Goal: Task Accomplishment & Management: Use online tool/utility

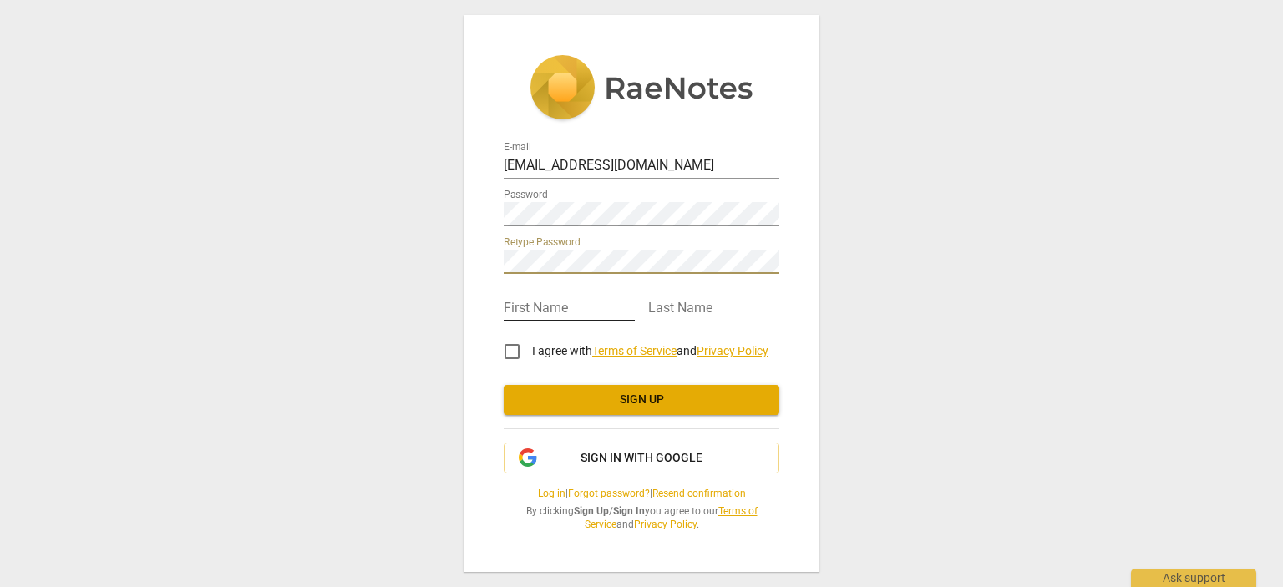
click at [526, 300] on input "text" at bounding box center [569, 309] width 131 height 24
type input "Vasinthee"
type input "Moodley"
click at [510, 353] on input "I agree with Terms of Service and Privacy Policy" at bounding box center [512, 352] width 40 height 40
checkbox input "true"
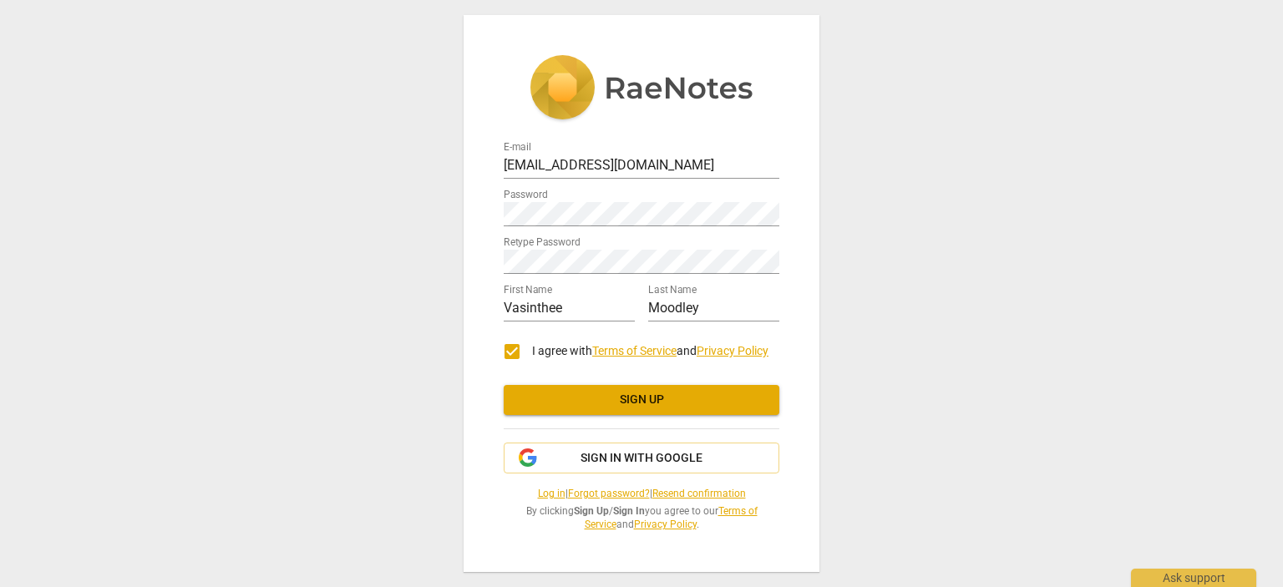
click at [626, 398] on span "Sign up" at bounding box center [641, 400] width 249 height 17
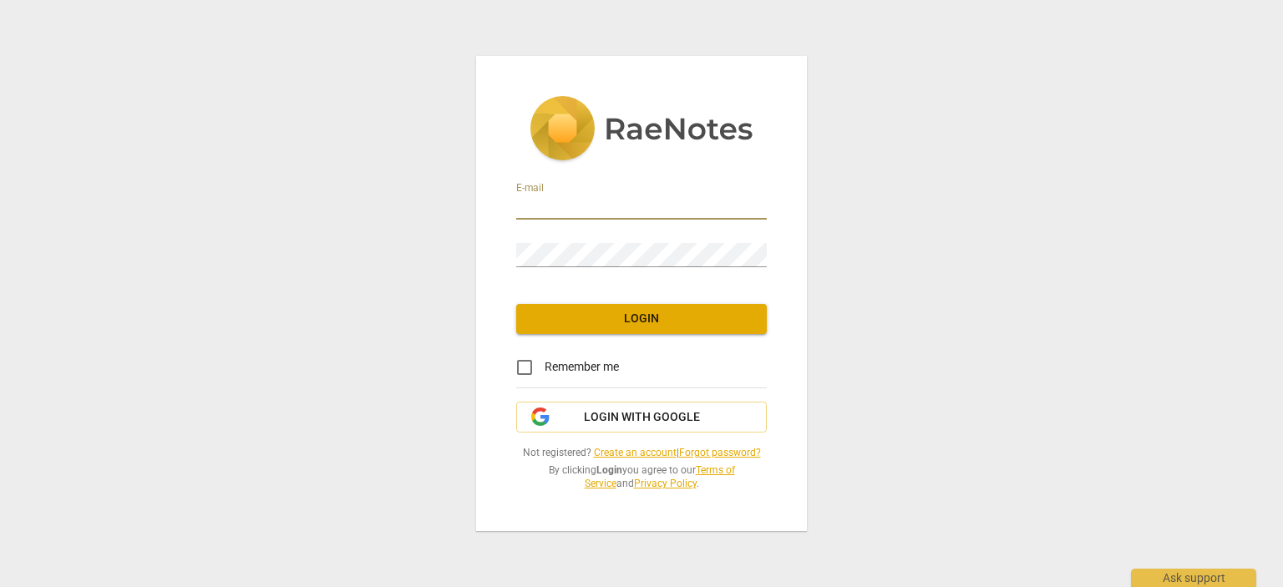
click at [567, 200] on input "email" at bounding box center [641, 207] width 251 height 24
type input "[EMAIL_ADDRESS][DOMAIN_NAME]"
click at [526, 361] on input "Remember me" at bounding box center [525, 368] width 40 height 40
checkbox input "true"
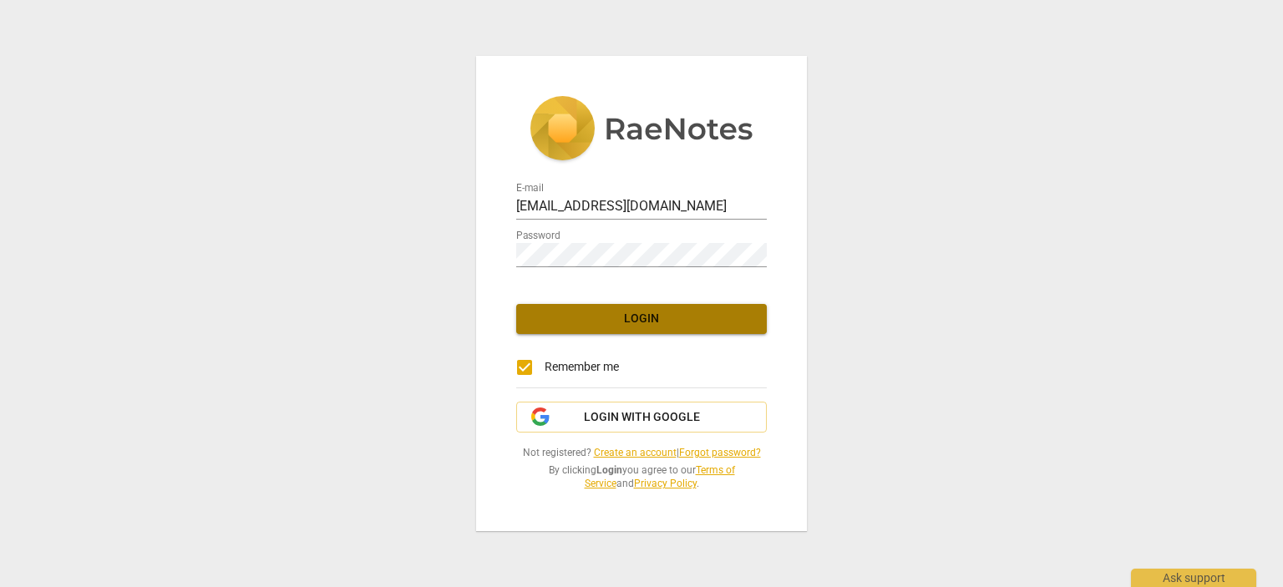
click at [629, 319] on span "Login" at bounding box center [642, 319] width 224 height 17
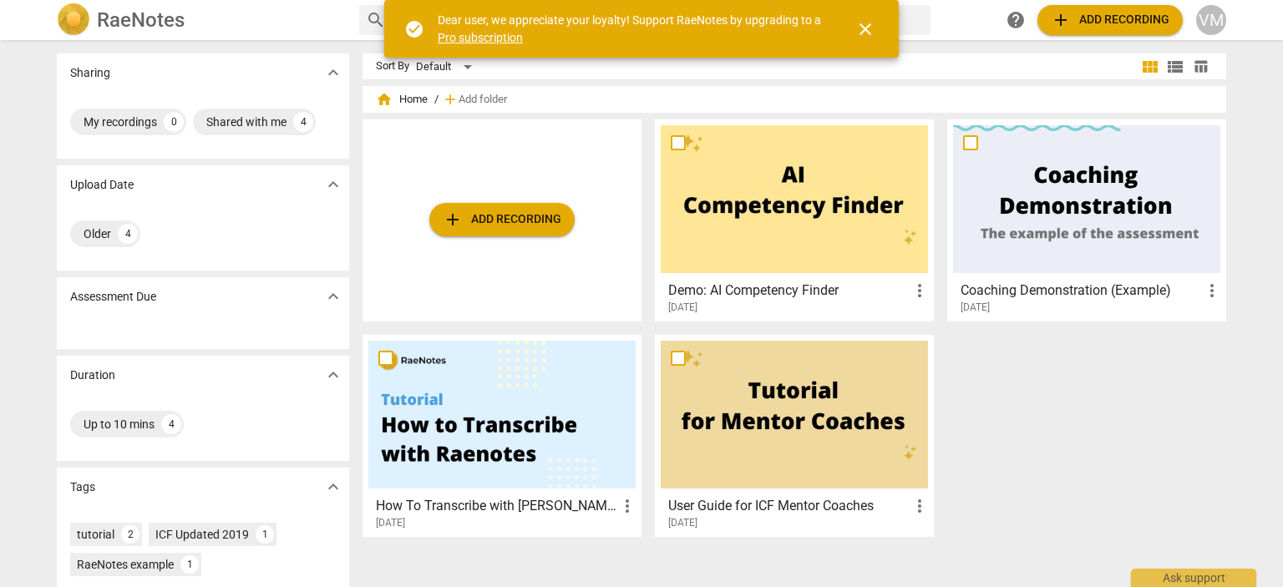
click at [1037, 206] on div at bounding box center [1086, 199] width 267 height 148
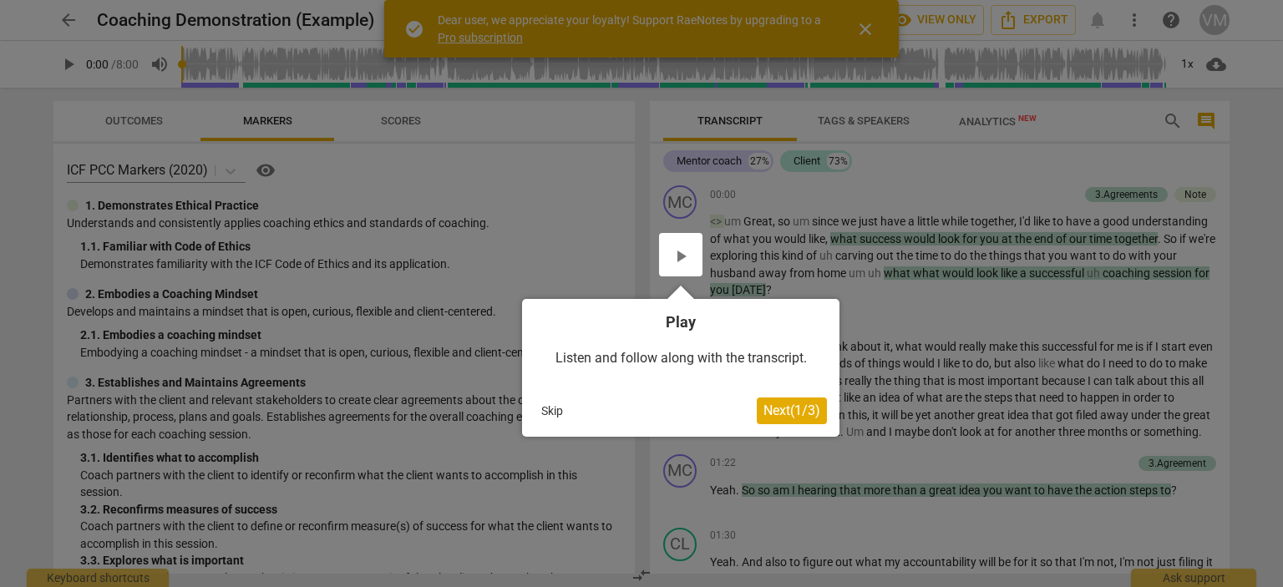
click at [774, 403] on span "Next ( 1 / 3 )" at bounding box center [792, 411] width 57 height 16
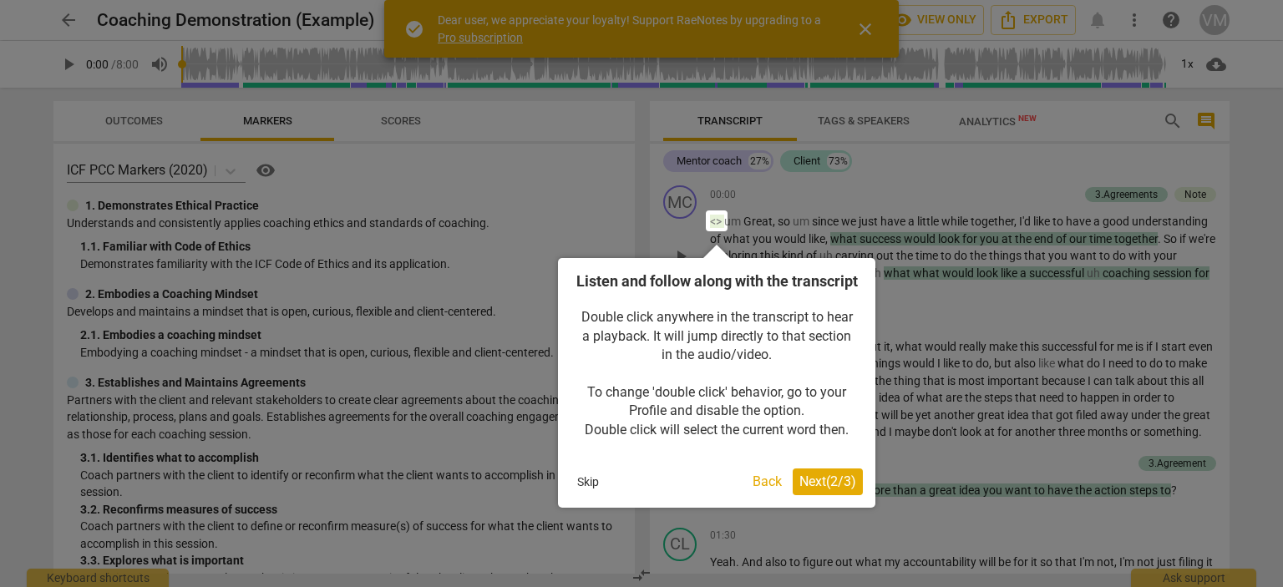
click at [815, 490] on span "Next ( 2 / 3 )" at bounding box center [827, 482] width 57 height 16
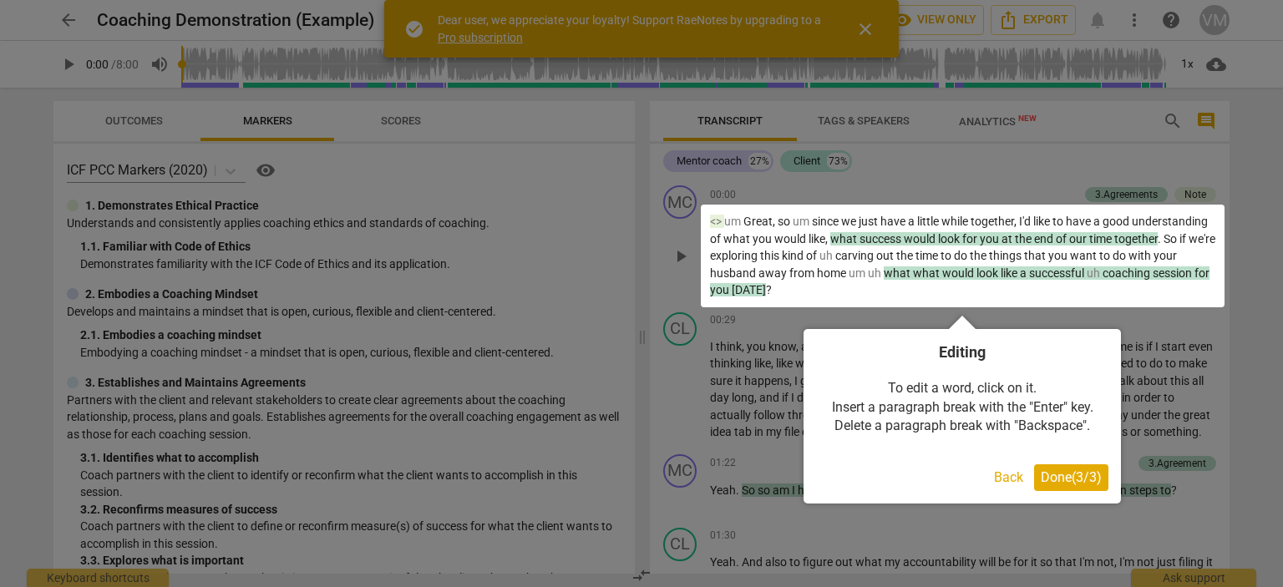
click at [1066, 476] on span "Done ( 3 / 3 )" at bounding box center [1071, 477] width 61 height 16
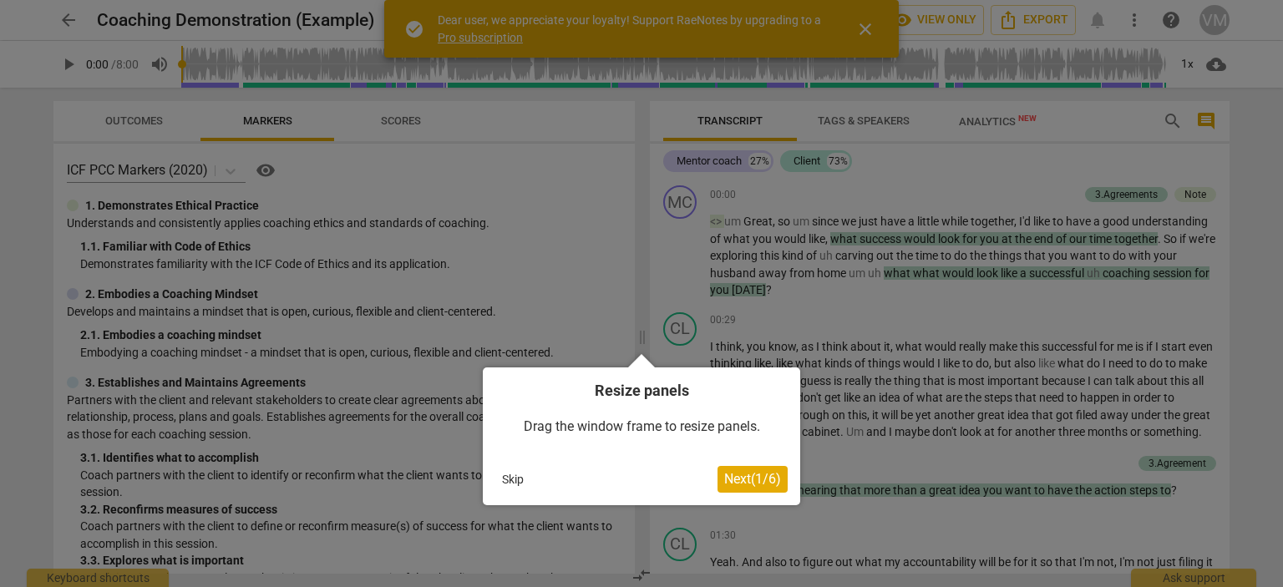
click at [724, 481] on span "Next ( 1 / 6 )" at bounding box center [752, 479] width 57 height 16
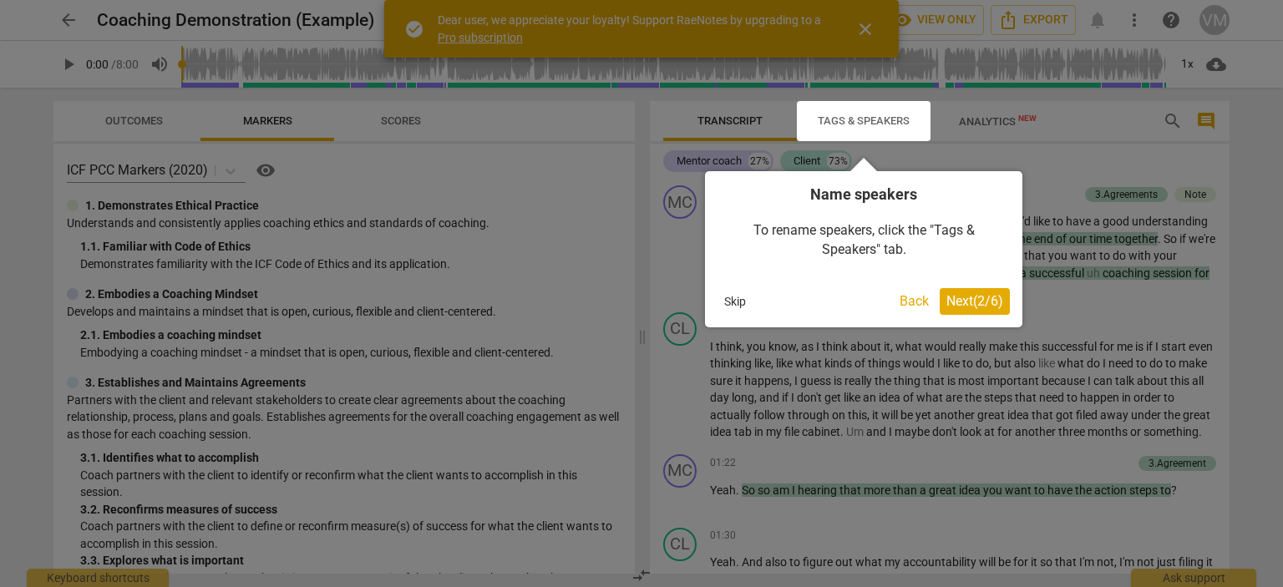
click at [968, 302] on span "Next ( 2 / 6 )" at bounding box center [975, 301] width 57 height 16
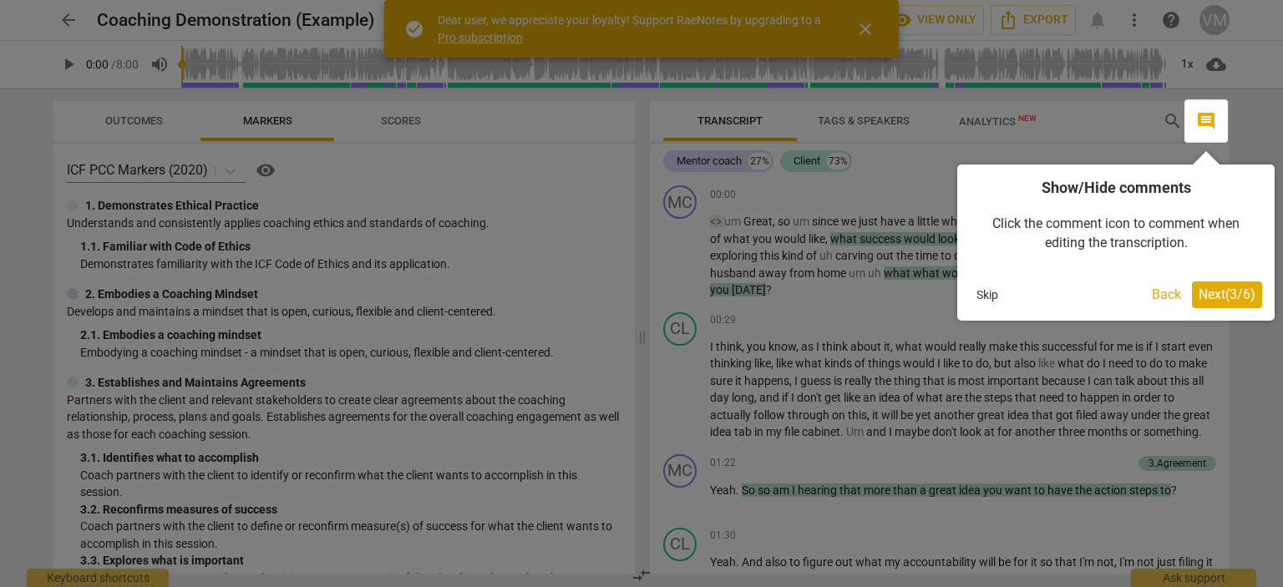
click at [1211, 292] on span "Next ( 3 / 6 )" at bounding box center [1227, 295] width 57 height 16
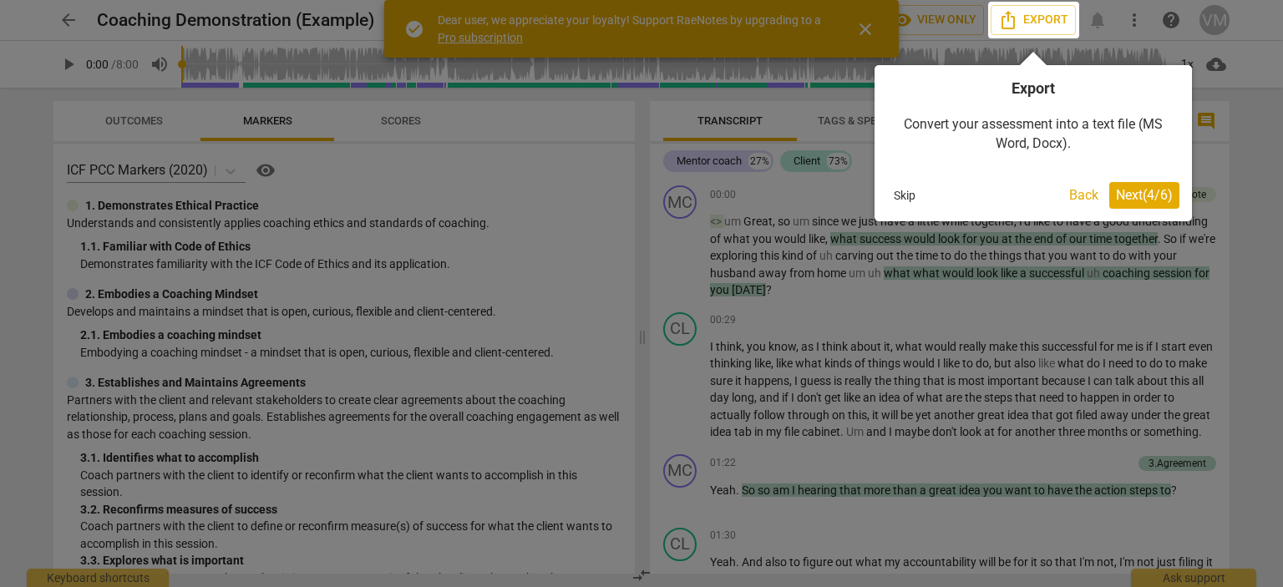
click at [1124, 200] on span "Next ( 4 / 6 )" at bounding box center [1144, 195] width 57 height 16
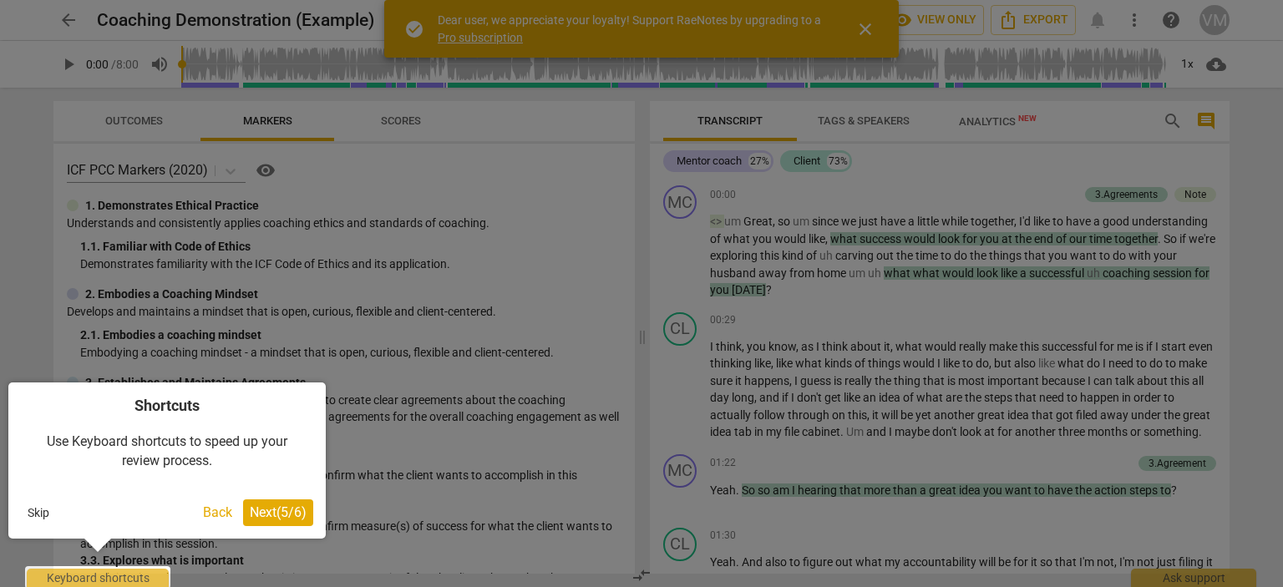
click at [277, 516] on span "Next ( 5 / 6 )" at bounding box center [278, 513] width 57 height 16
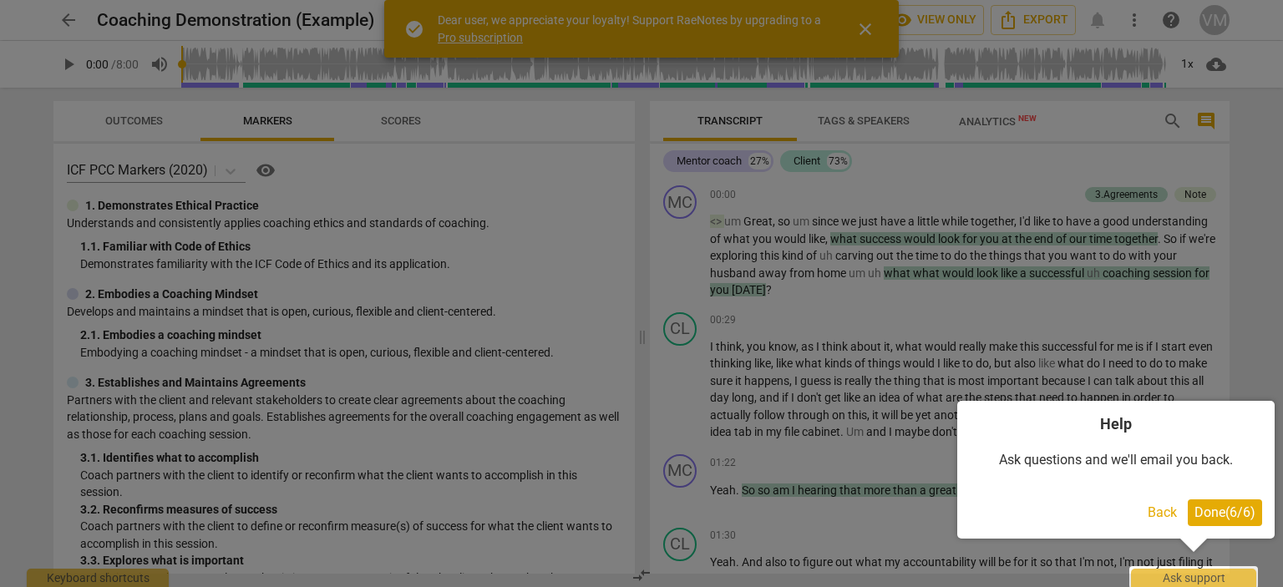
click at [1218, 505] on span "Done ( 6 / 6 )" at bounding box center [1225, 513] width 61 height 16
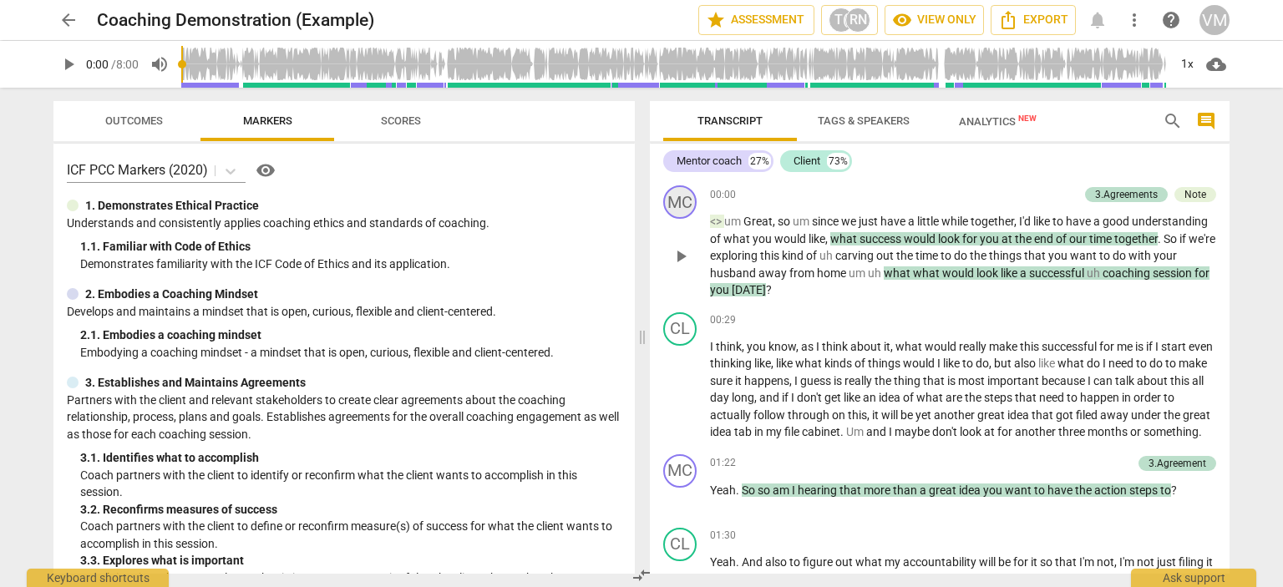
click at [679, 202] on div "MC" at bounding box center [679, 201] width 33 height 33
click at [854, 246] on p "<> um Great , so um since we just have a little while together , I'd like to ha…" at bounding box center [963, 256] width 506 height 86
click at [890, 156] on div "Mentor coach 27% Client 73%" at bounding box center [939, 161] width 553 height 28
click at [63, 65] on span "play_arrow" at bounding box center [68, 64] width 20 height 20
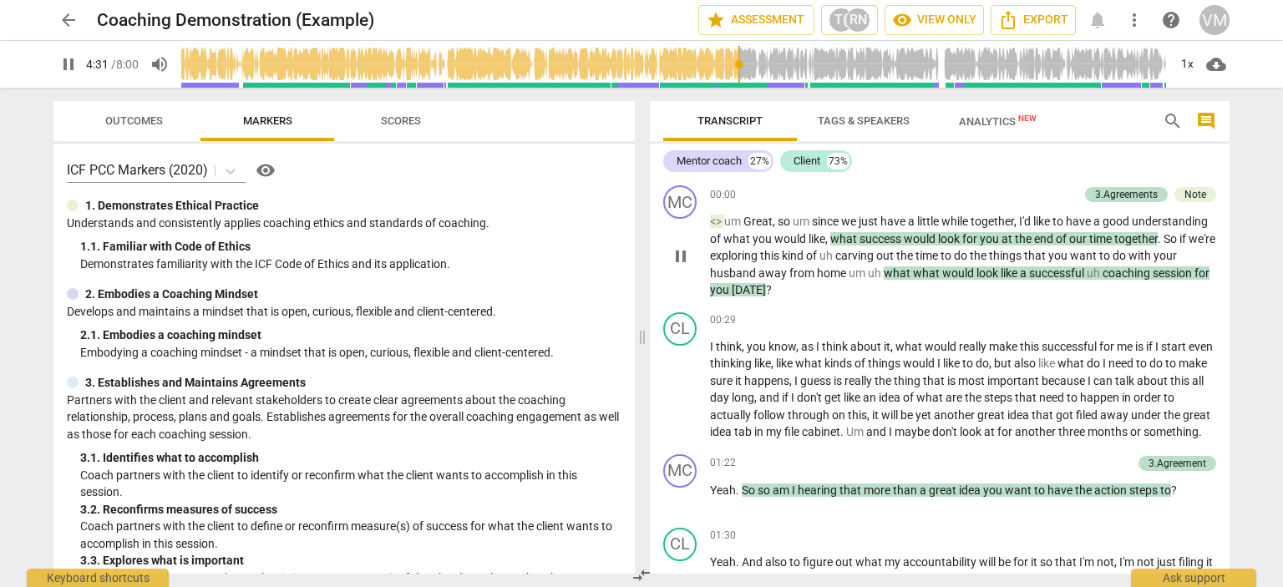
scroll to position [1571, 0]
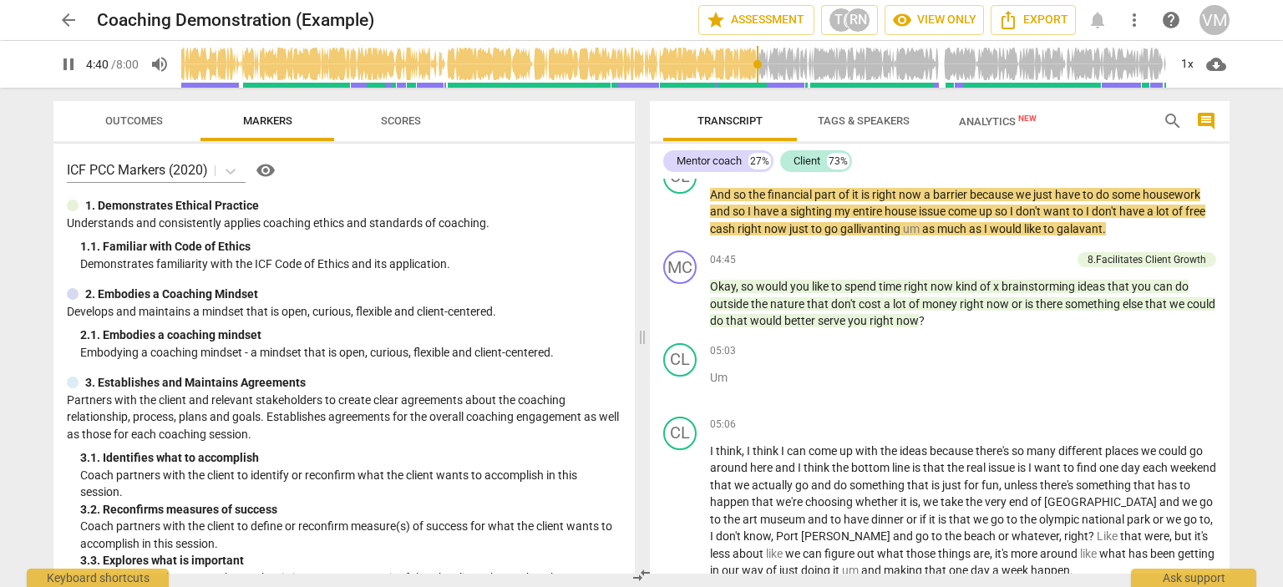
click at [994, 122] on span "Analytics New" at bounding box center [998, 121] width 78 height 13
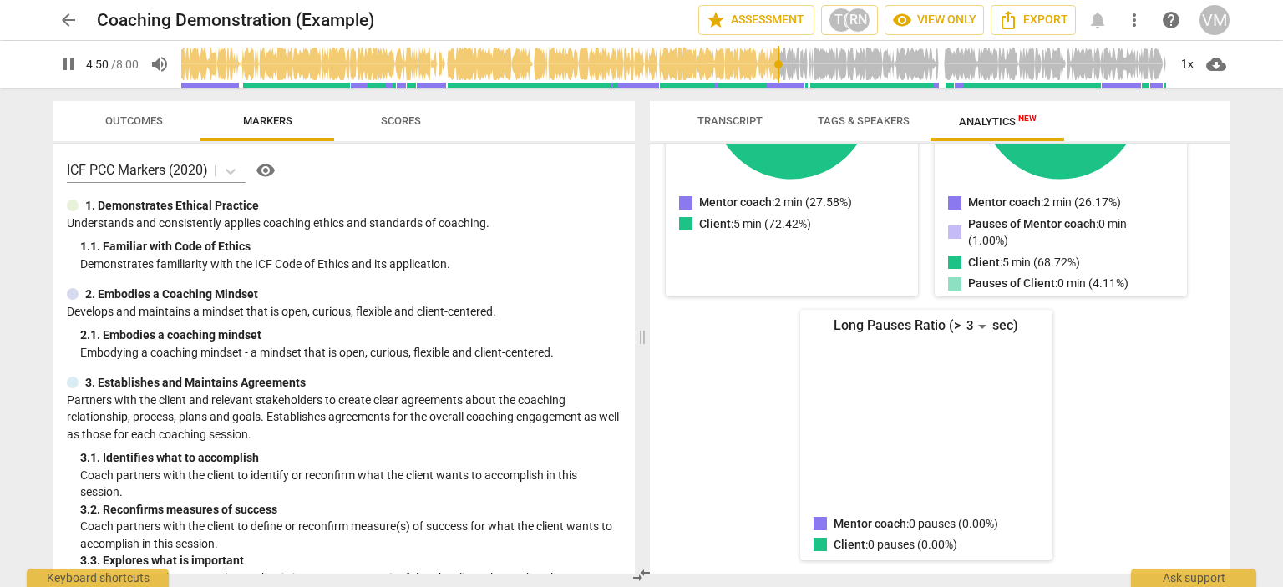
scroll to position [0, 0]
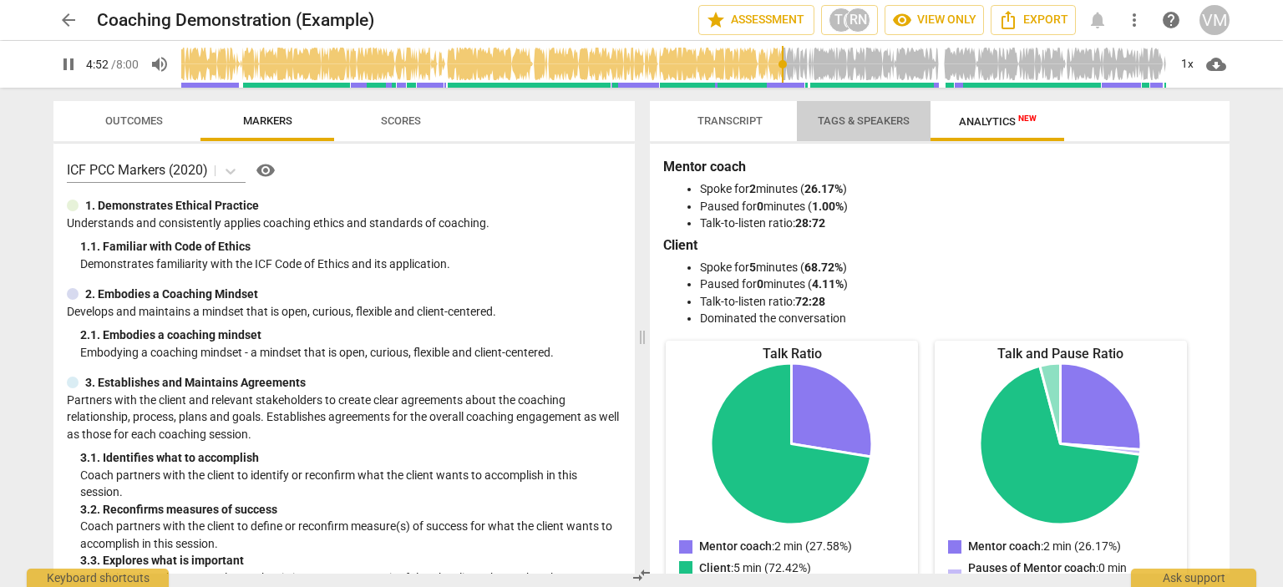
click at [866, 125] on span "Tags & Speakers" at bounding box center [864, 120] width 92 height 13
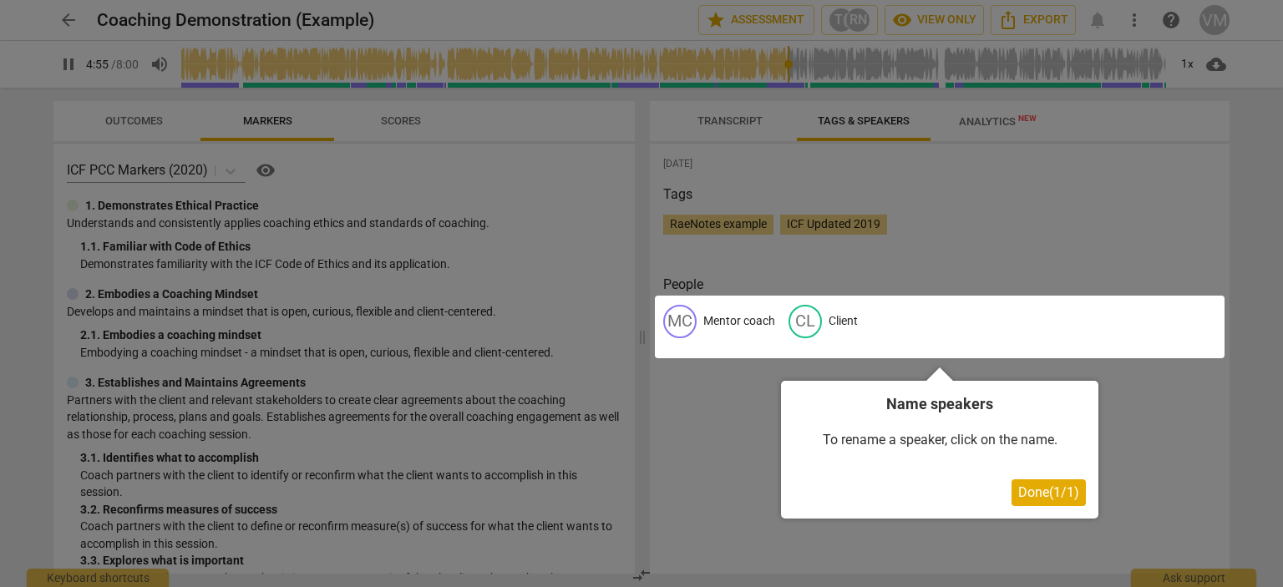
click at [749, 116] on div at bounding box center [641, 293] width 1283 height 587
click at [1042, 497] on span "Done ( 1 / 1 )" at bounding box center [1048, 493] width 61 height 16
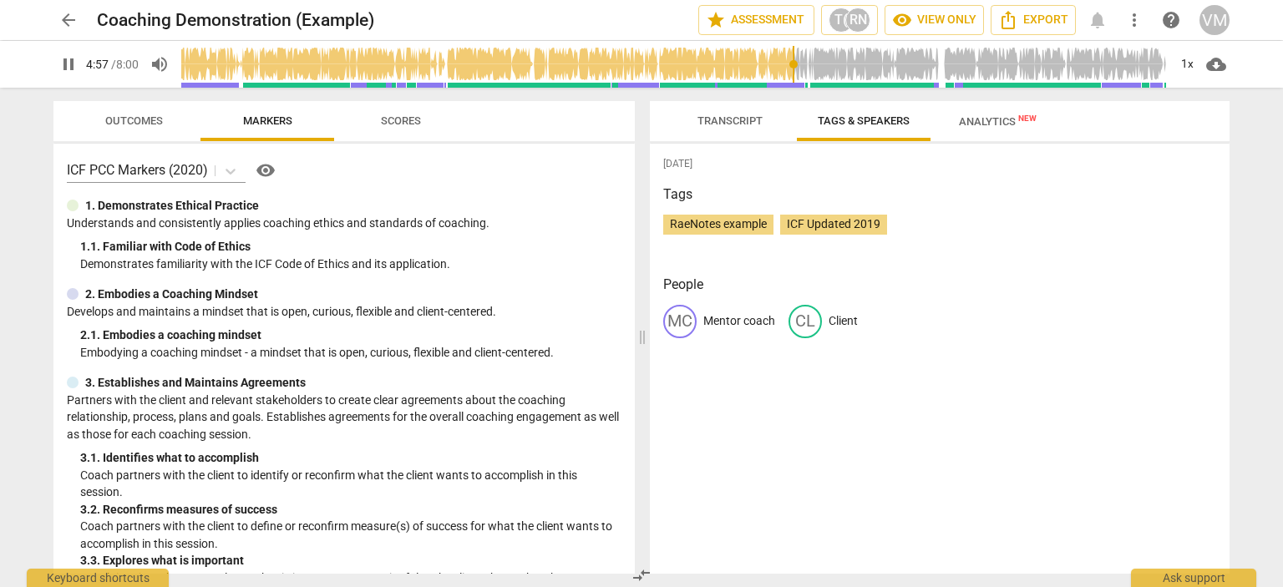
click at [717, 122] on span "Transcript" at bounding box center [730, 120] width 65 height 13
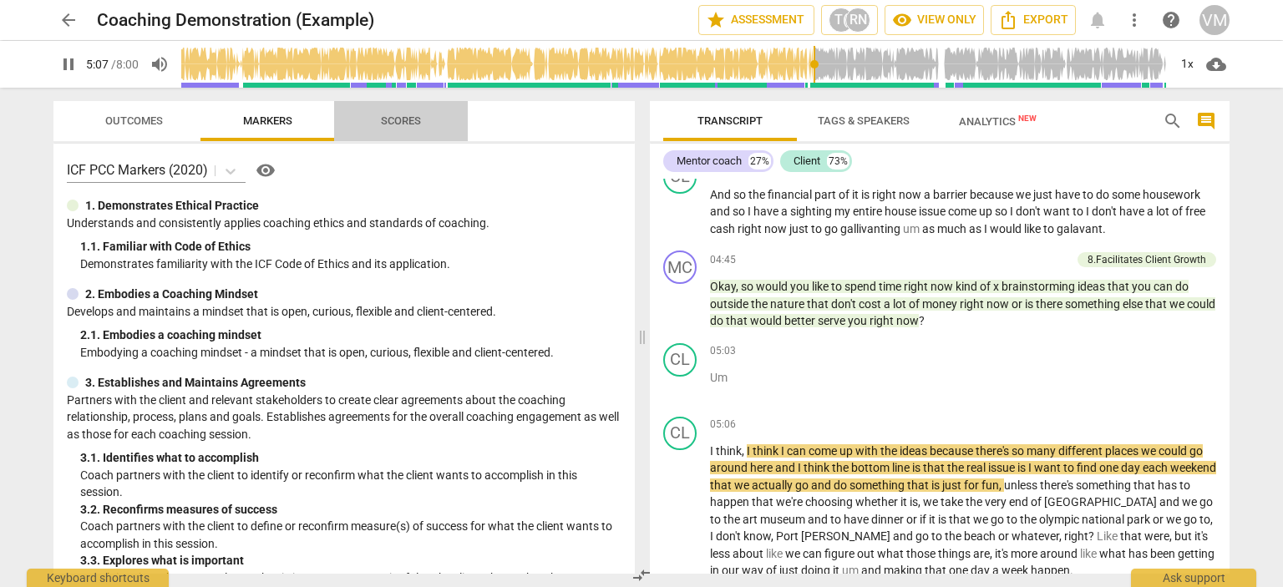
click at [416, 118] on span "Scores" at bounding box center [401, 120] width 40 height 13
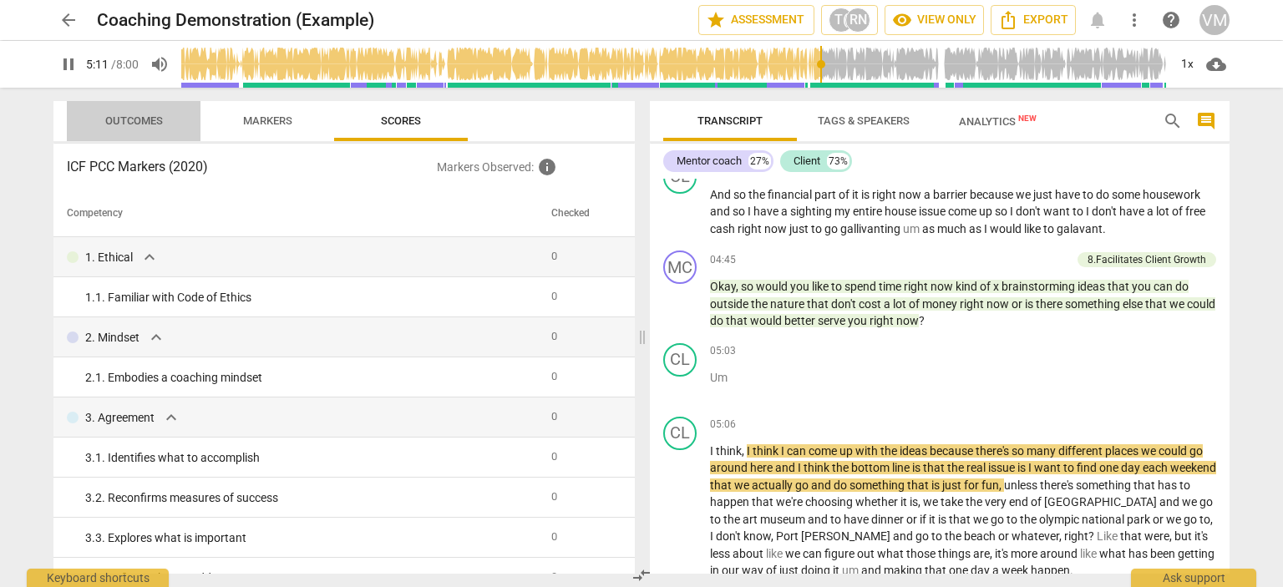
click at [133, 118] on span "Outcomes" at bounding box center [134, 120] width 58 height 13
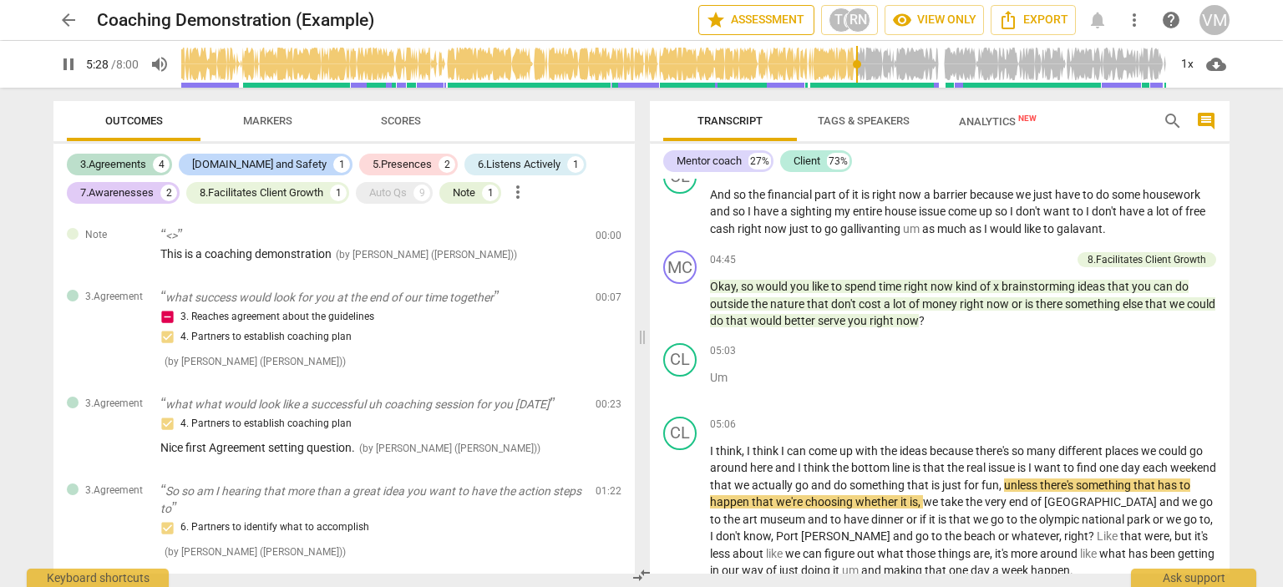
type input "329"
click at [731, 17] on span "star Assessment" at bounding box center [756, 20] width 101 height 20
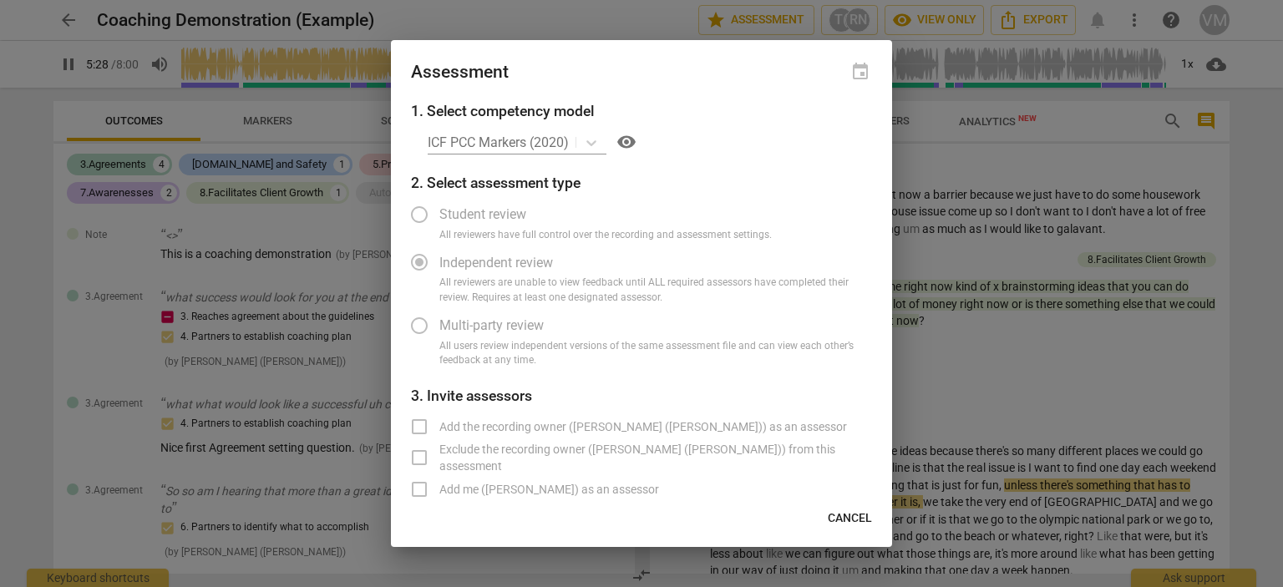
radio input "false"
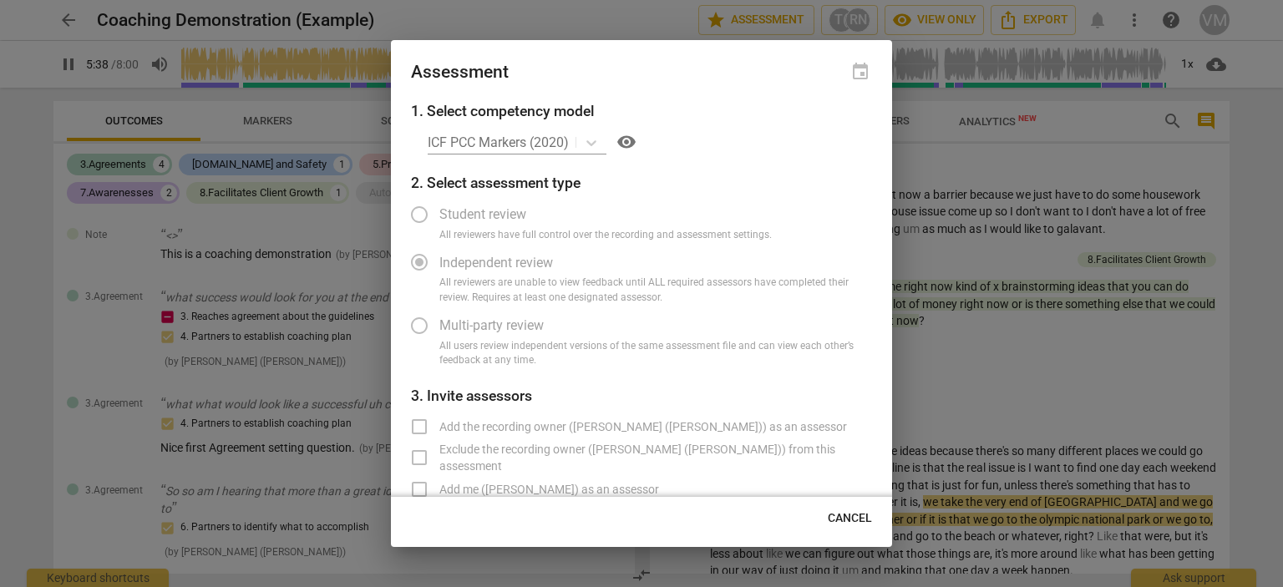
type input "339"
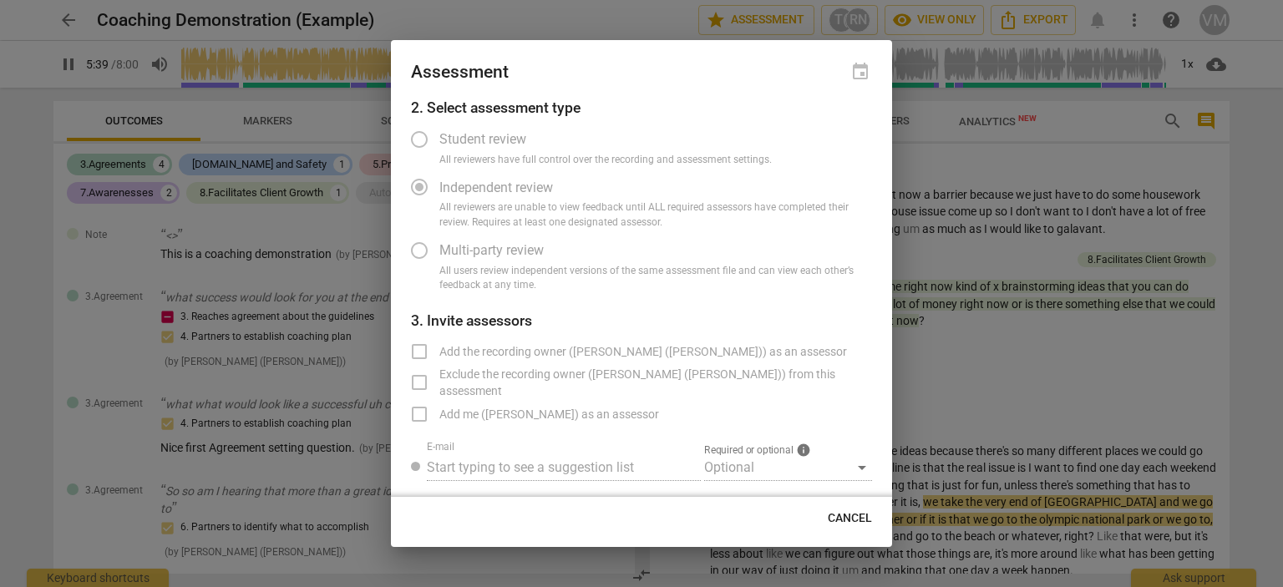
radio input "false"
type input "340"
radio input "false"
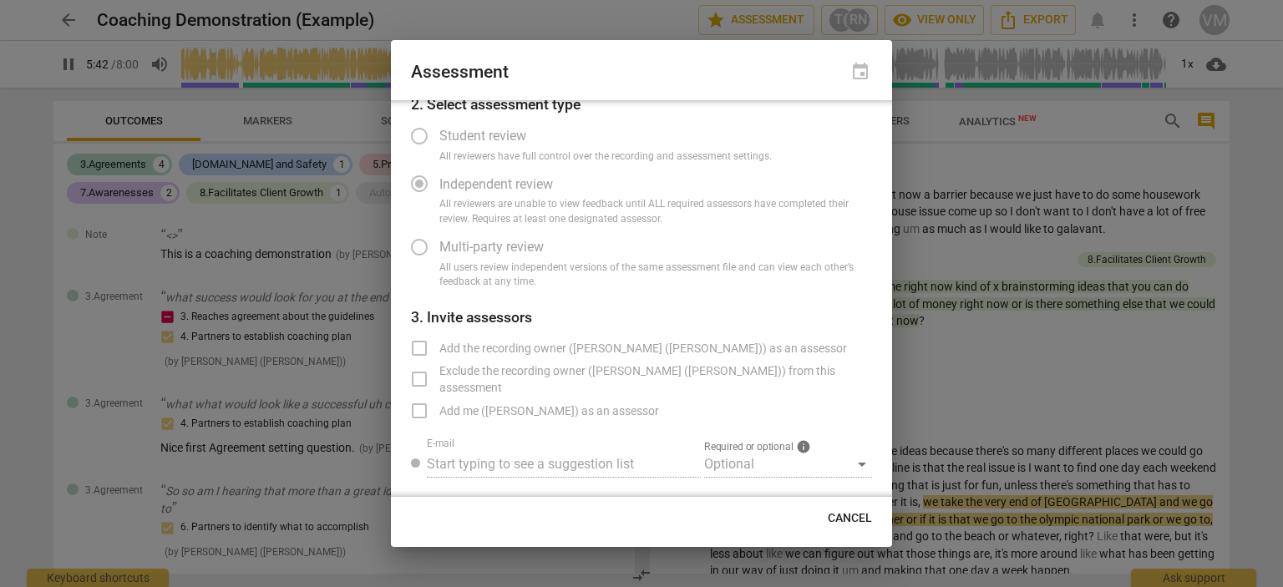
type input "343"
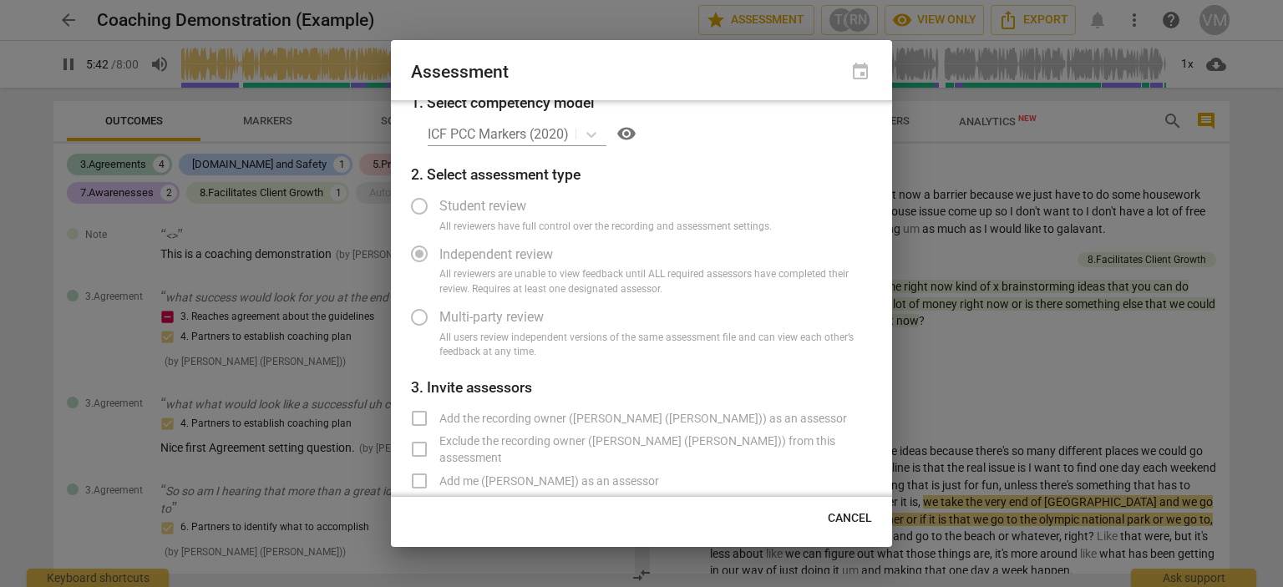
radio input "false"
type input "343"
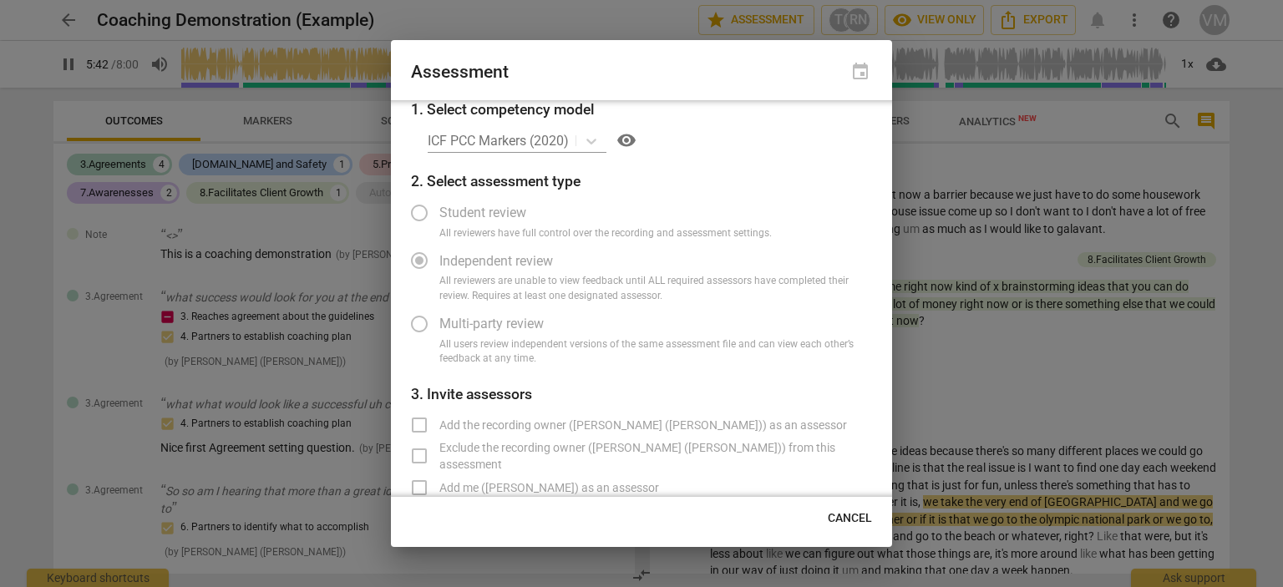
radio input "false"
type input "345"
click at [859, 515] on span "Cancel" at bounding box center [850, 518] width 44 height 17
radio input "false"
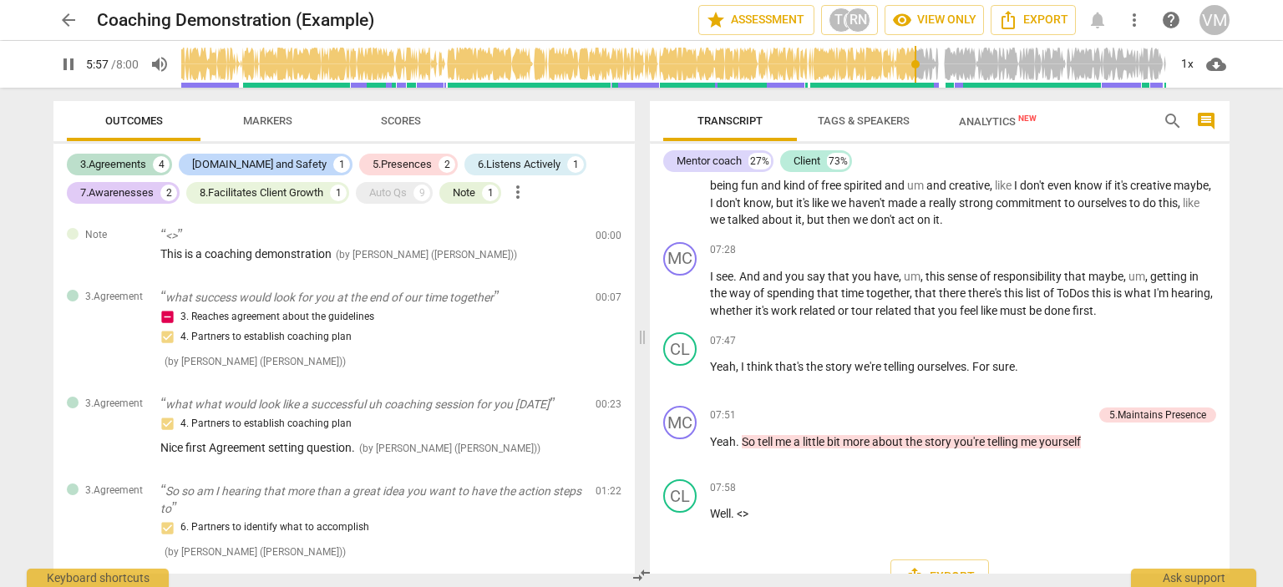
scroll to position [2342, 0]
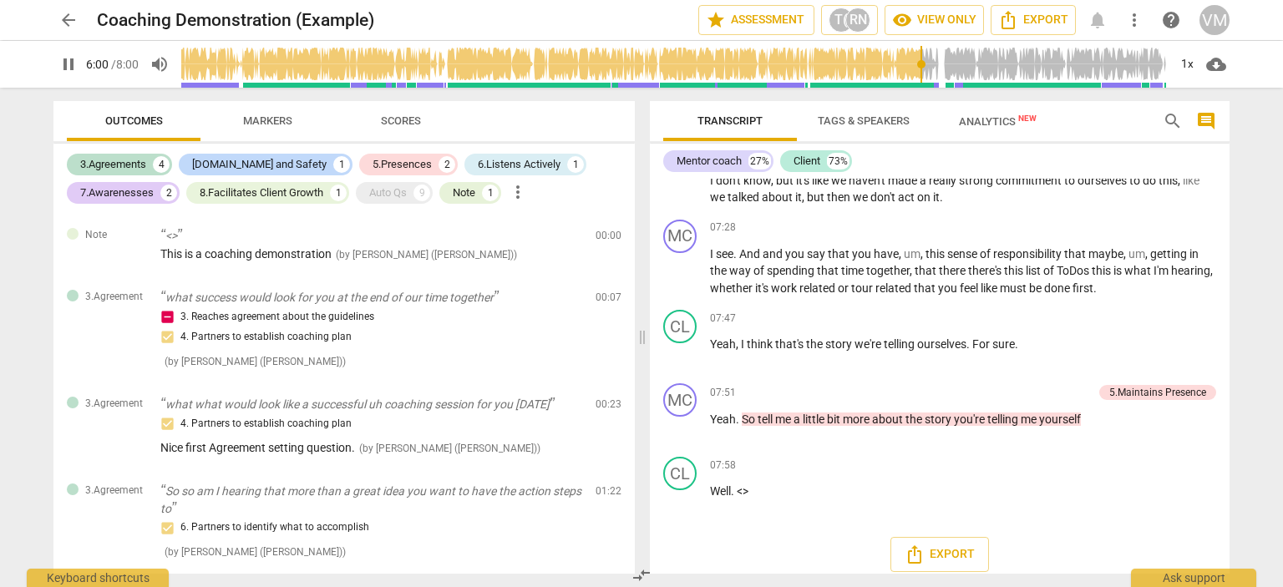
type input "360"
click at [72, 16] on span "arrow_back" at bounding box center [68, 20] width 20 height 20
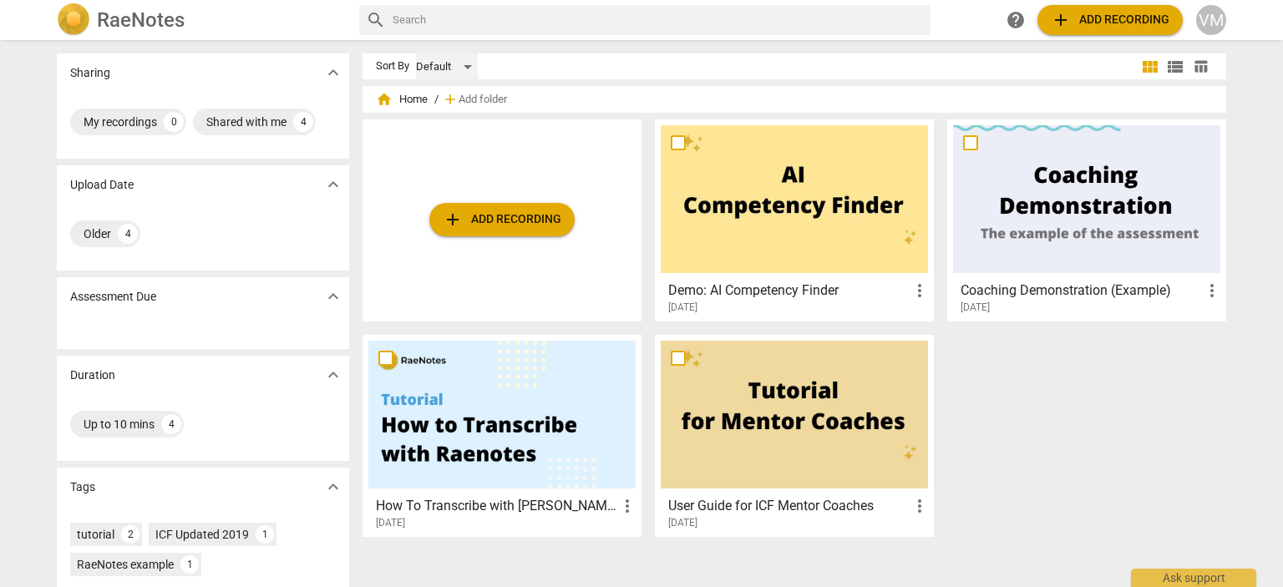
click at [446, 65] on div "Default" at bounding box center [447, 66] width 62 height 27
click at [1100, 388] on div at bounding box center [641, 293] width 1283 height 587
click at [84, 18] on img at bounding box center [73, 19] width 33 height 33
click at [1020, 18] on span "help" at bounding box center [1016, 20] width 20 height 20
click at [1082, 21] on span "add Add recording" at bounding box center [1110, 20] width 119 height 20
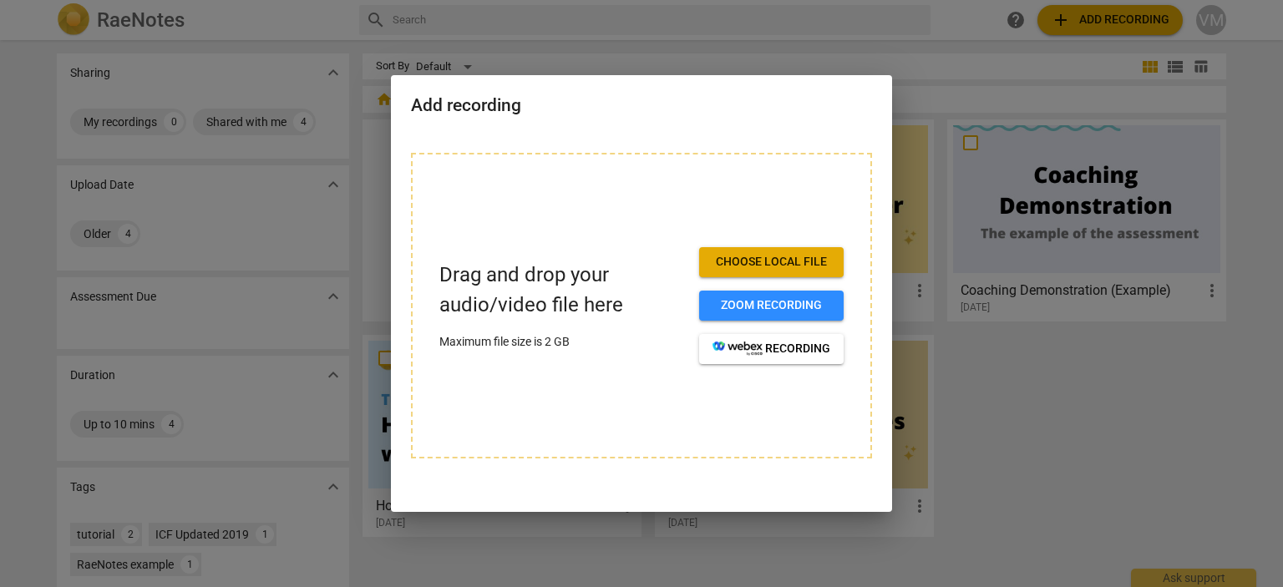
click at [786, 258] on span "Choose local file" at bounding box center [772, 262] width 118 height 17
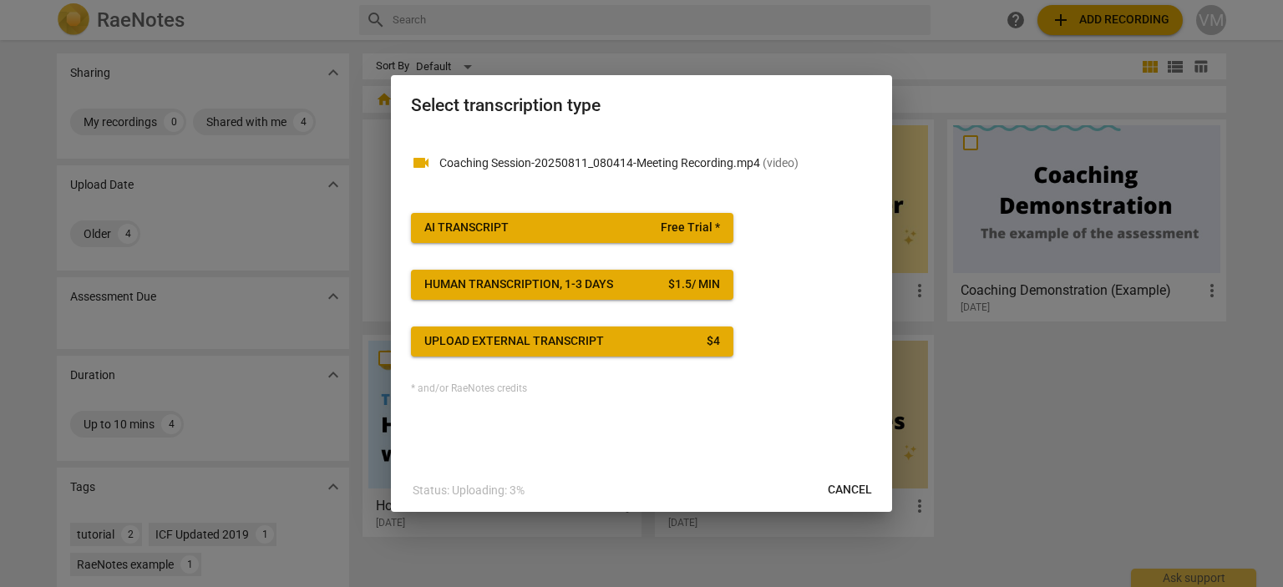
click at [501, 348] on div "Upload external transcript" at bounding box center [514, 341] width 180 height 17
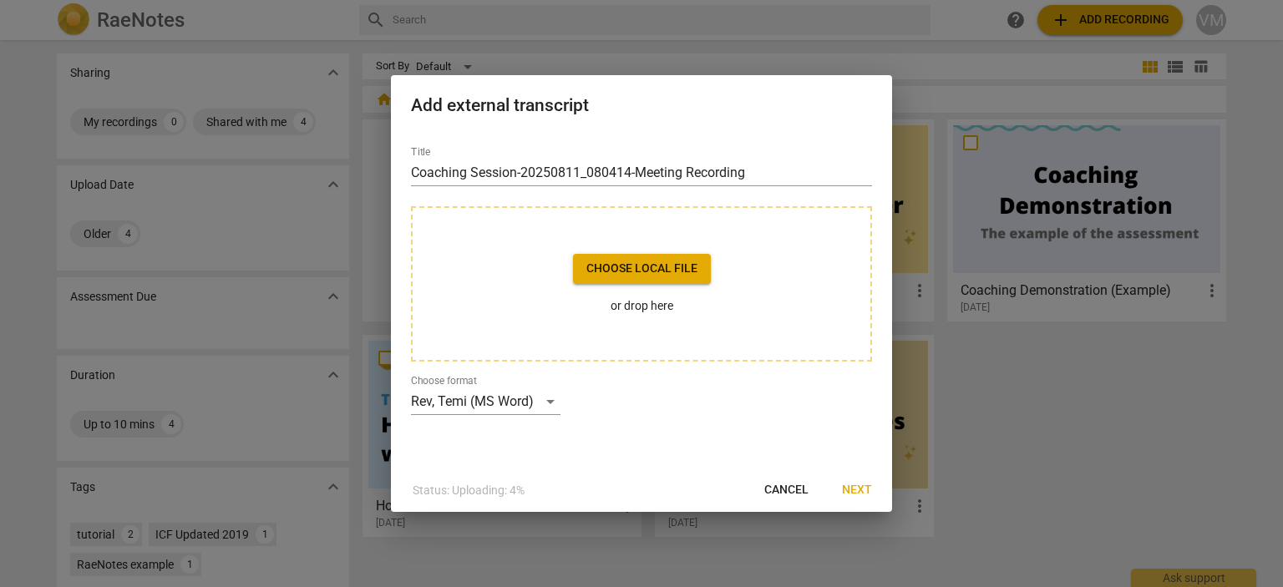
click at [613, 266] on span "Choose local file" at bounding box center [641, 269] width 111 height 17
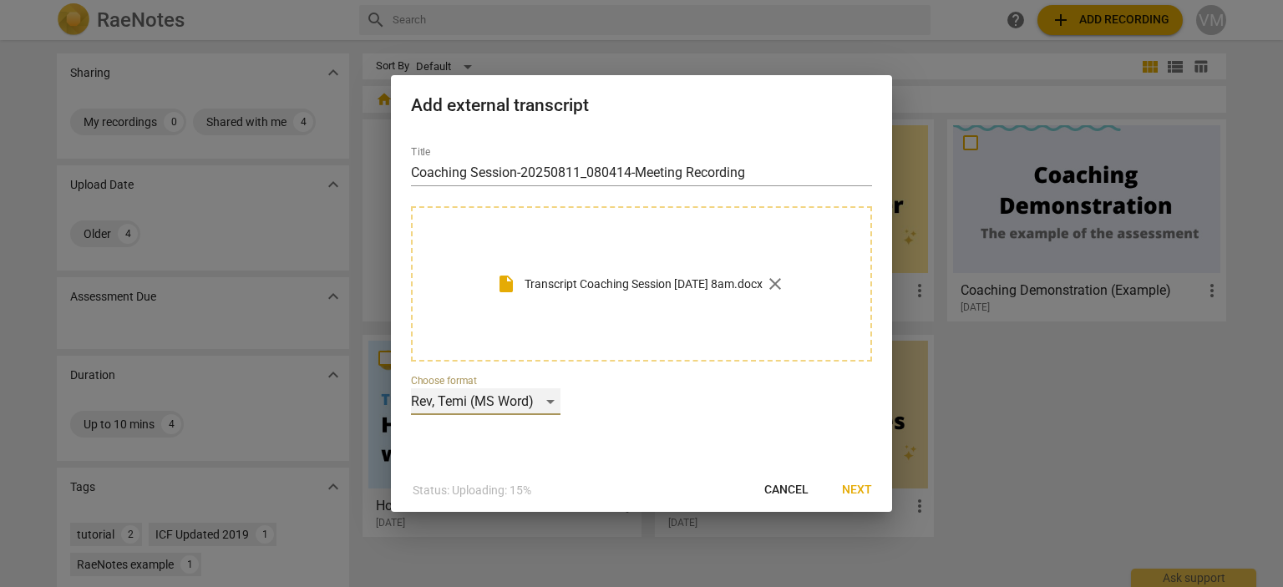
click at [544, 396] on div "Rev, Temi (MS Word)" at bounding box center [486, 401] width 150 height 27
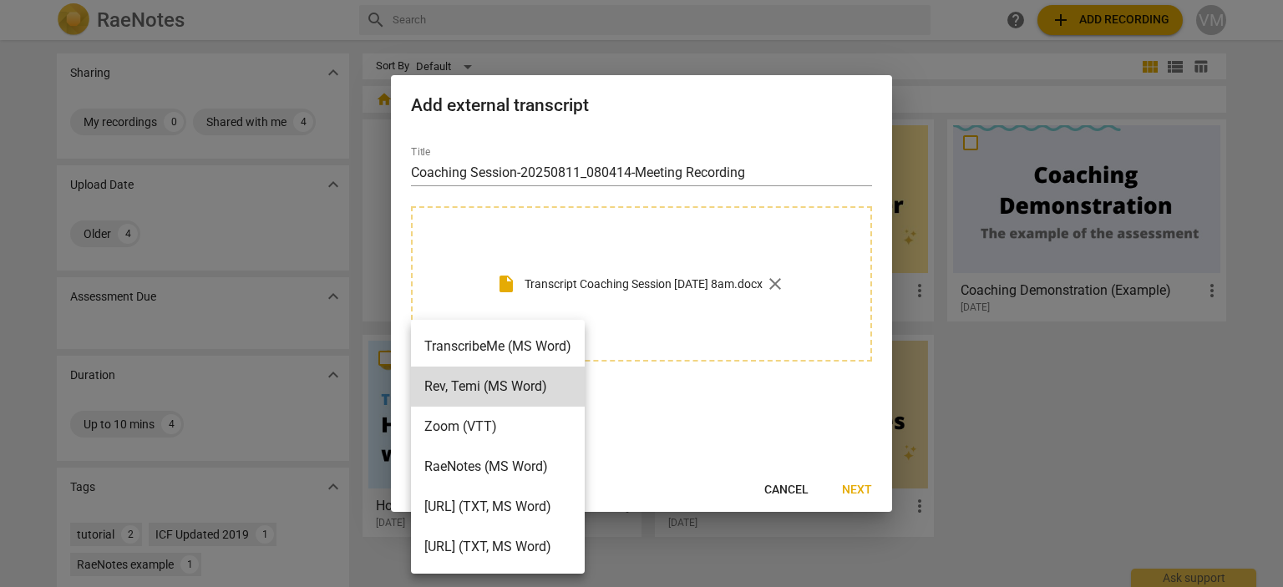
click at [758, 391] on div at bounding box center [641, 293] width 1283 height 587
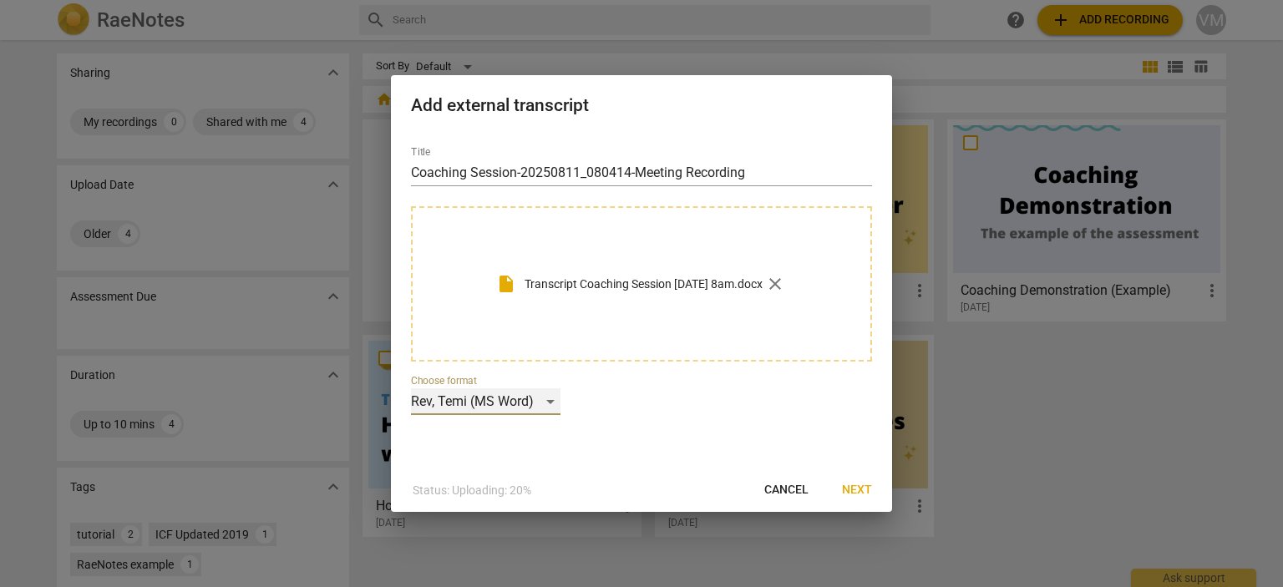
click at [553, 401] on div "Rev, Temi (MS Word)" at bounding box center [486, 401] width 150 height 27
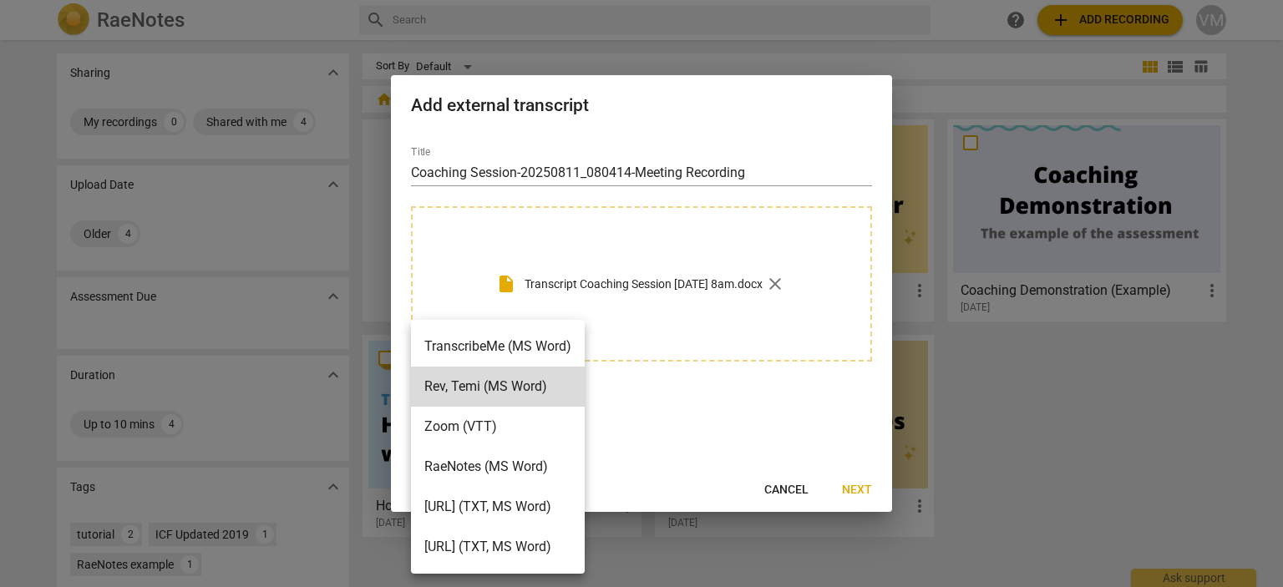
click at [734, 416] on div at bounding box center [641, 293] width 1283 height 587
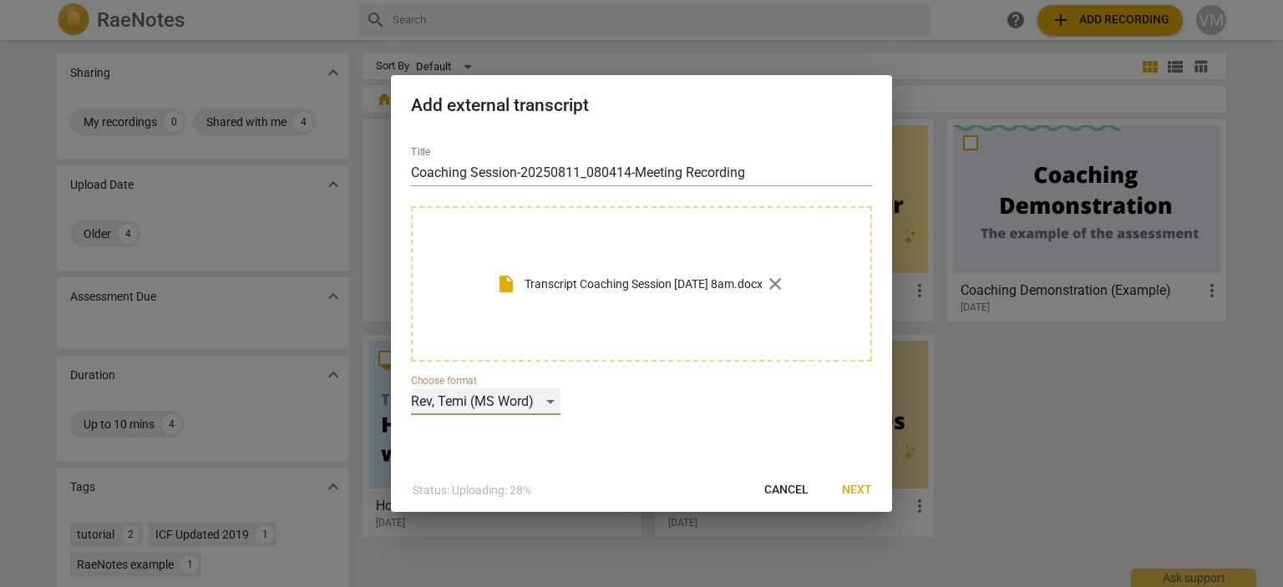
click at [554, 402] on div "Rev, Temi (MS Word)" at bounding box center [486, 401] width 150 height 27
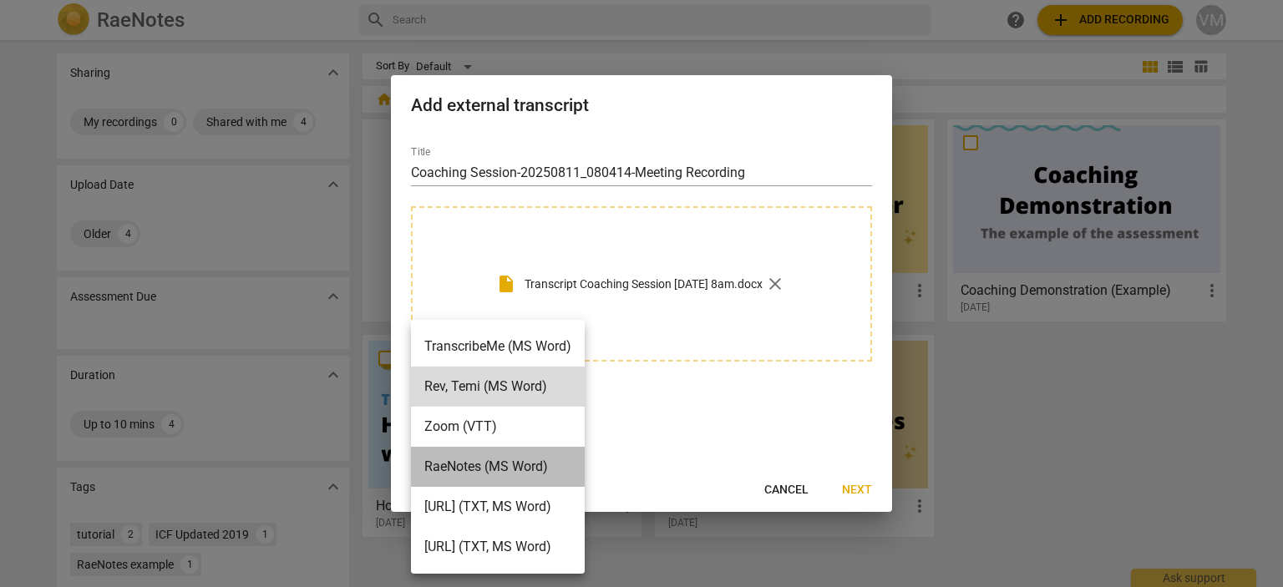
click at [514, 464] on li "RaeNotes (MS Word)" at bounding box center [498, 467] width 174 height 40
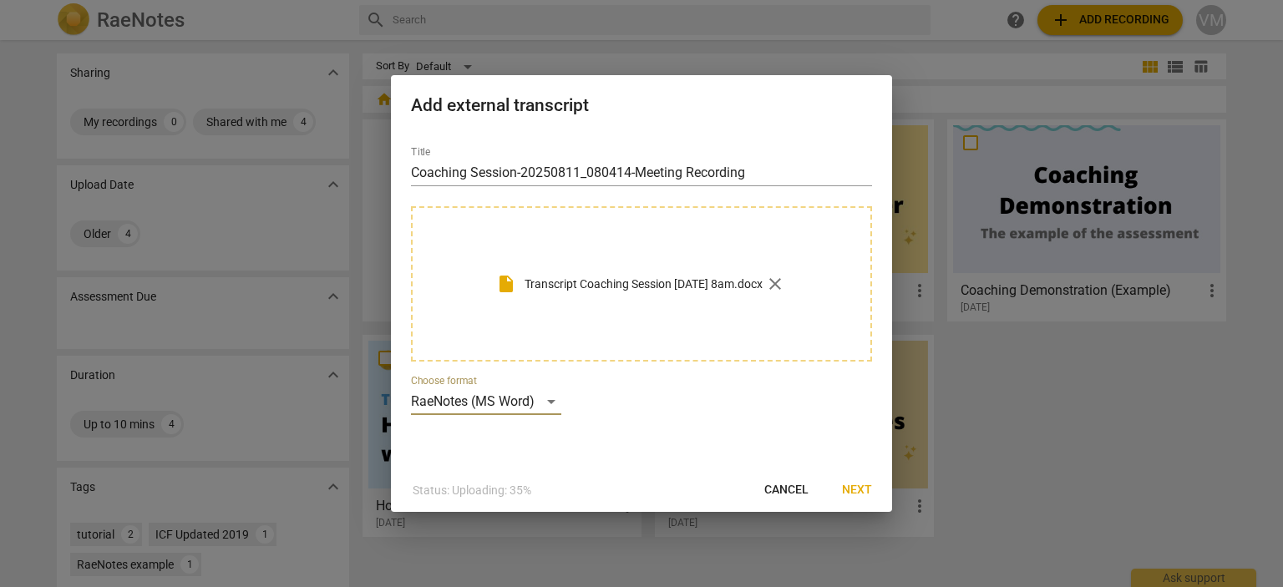
click at [854, 486] on span "Next" at bounding box center [857, 490] width 30 height 17
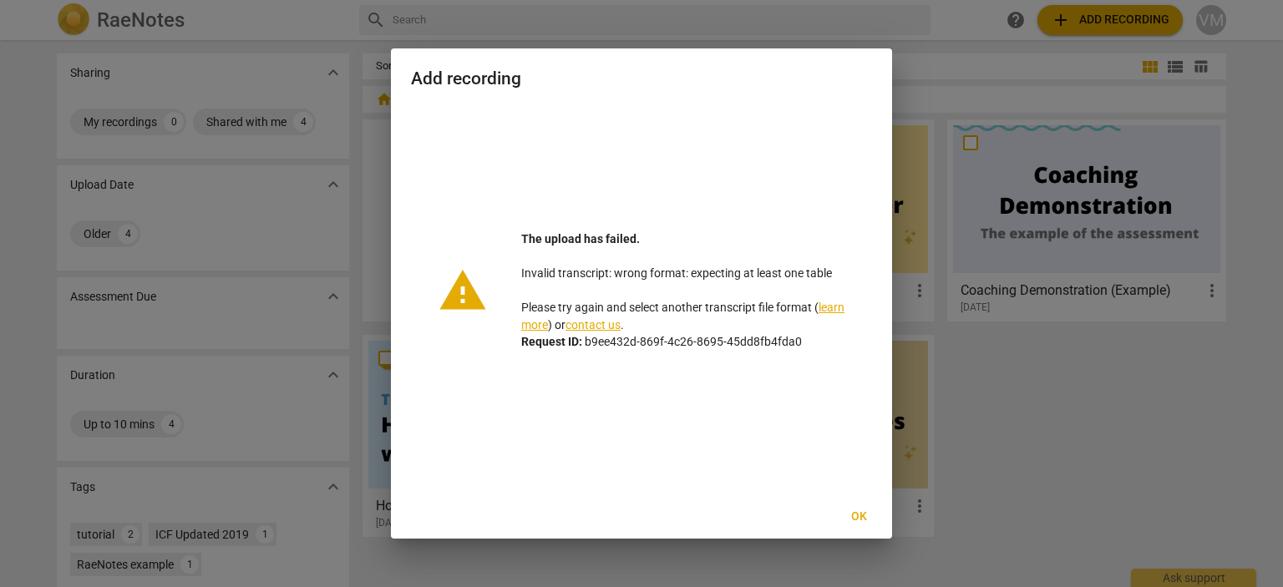
click at [860, 516] on span "Ok" at bounding box center [858, 517] width 27 height 17
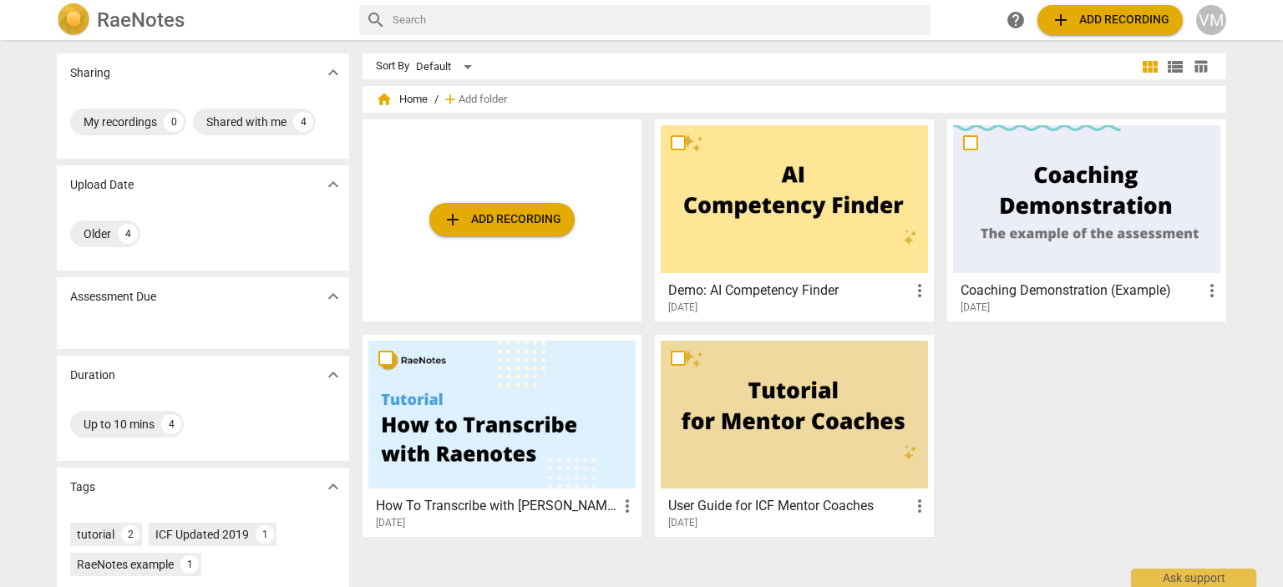
click at [1090, 21] on span "add Add recording" at bounding box center [1110, 20] width 119 height 20
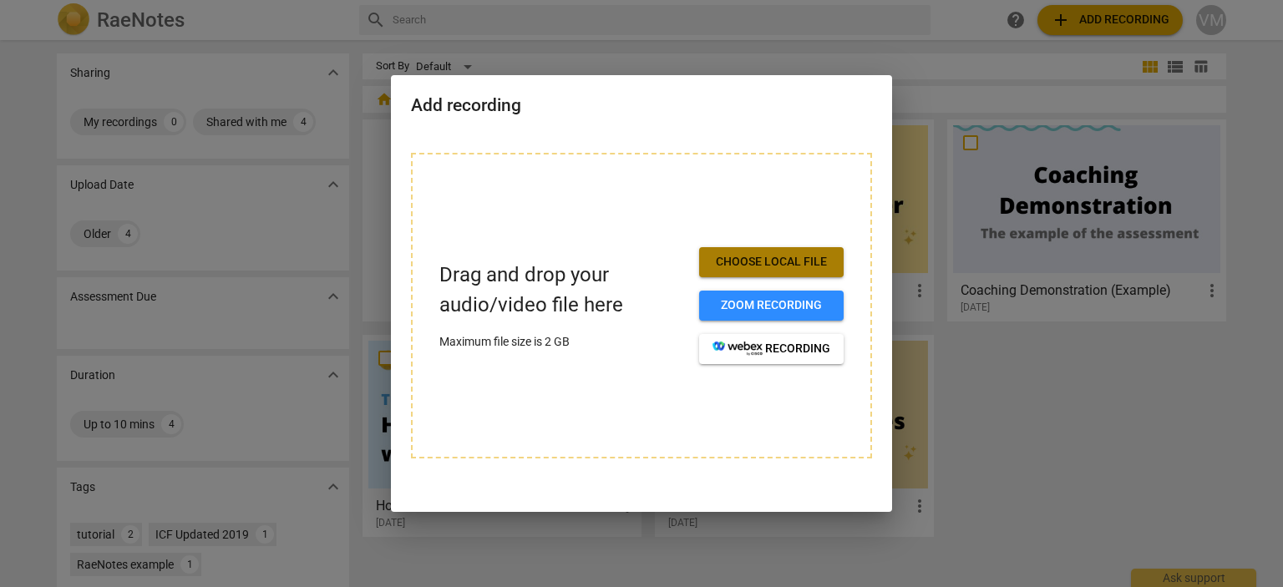
click at [766, 269] on span "Choose local file" at bounding box center [772, 262] width 118 height 17
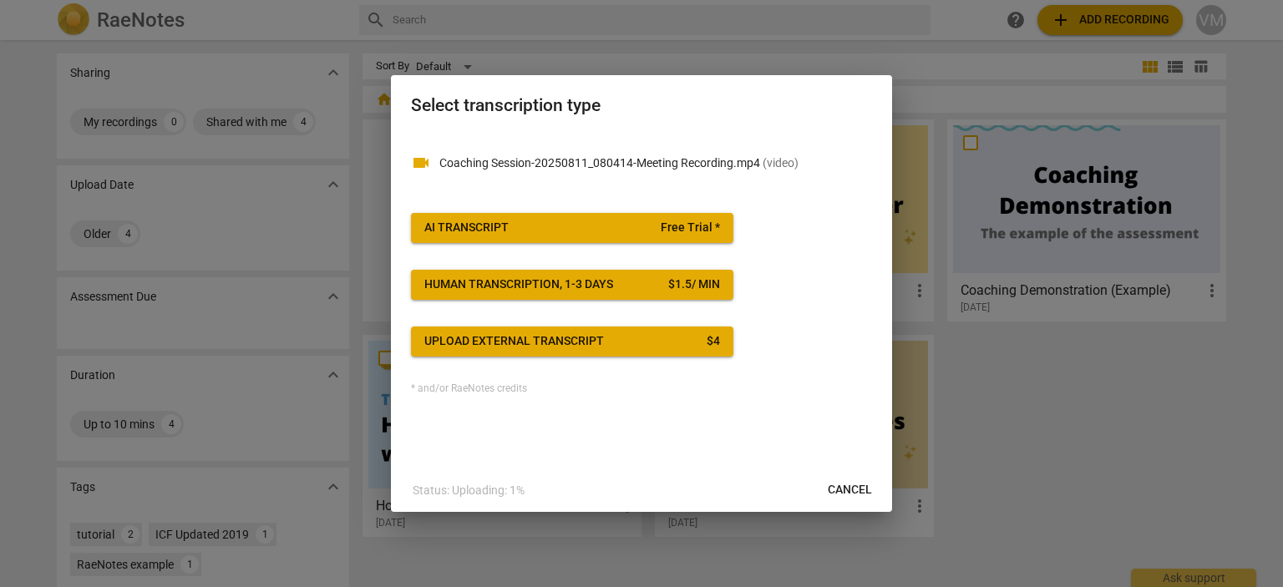
click at [507, 343] on div "Upload external transcript" at bounding box center [514, 341] width 180 height 17
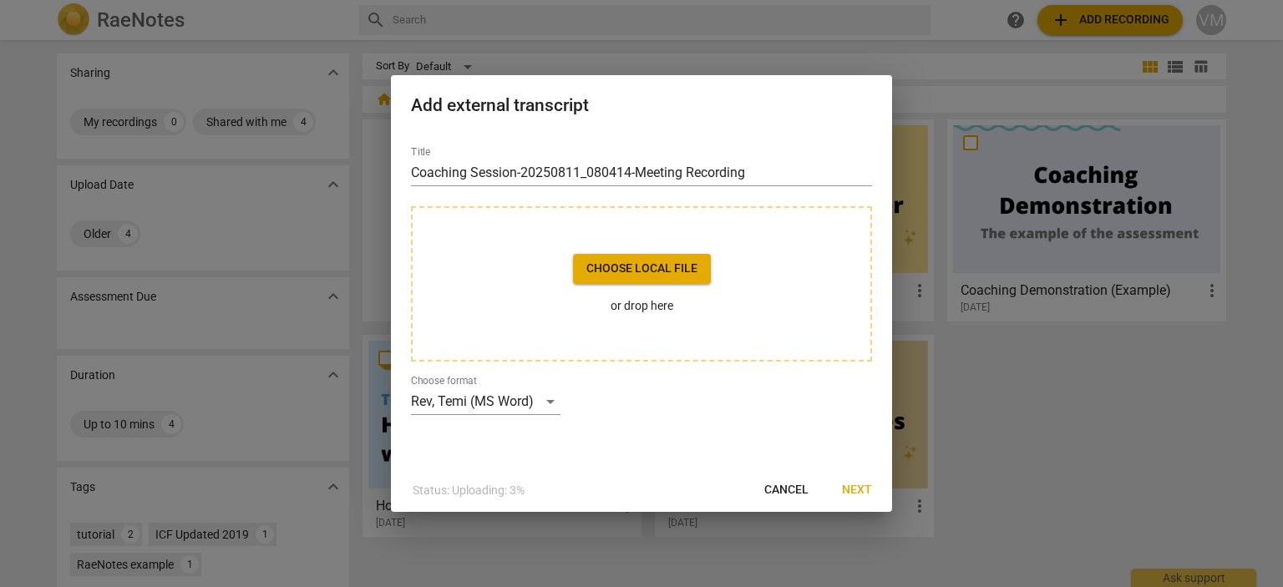
click at [649, 274] on span "Choose local file" at bounding box center [641, 269] width 111 height 17
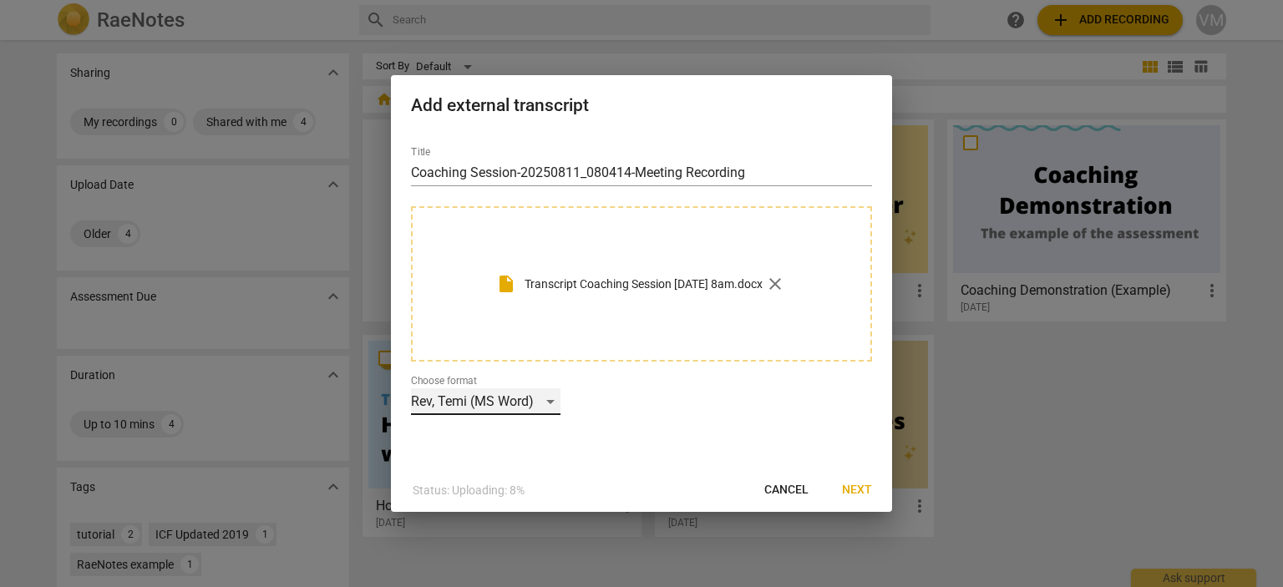
click at [454, 402] on div "Rev, Temi (MS Word)" at bounding box center [486, 401] width 150 height 27
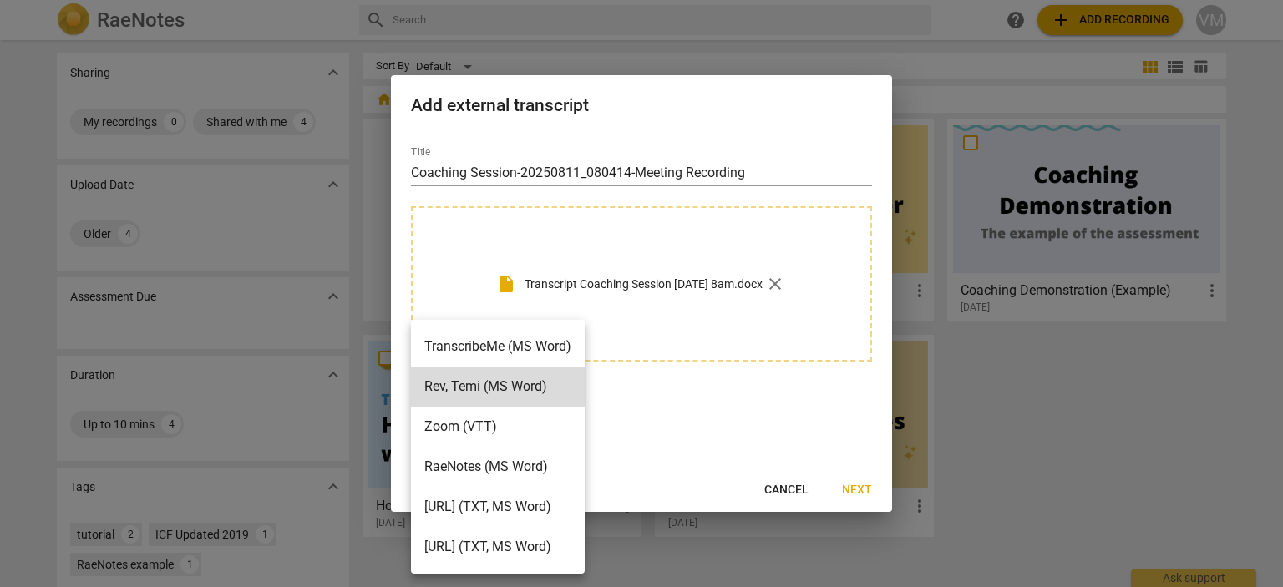
click at [757, 418] on div at bounding box center [641, 293] width 1283 height 587
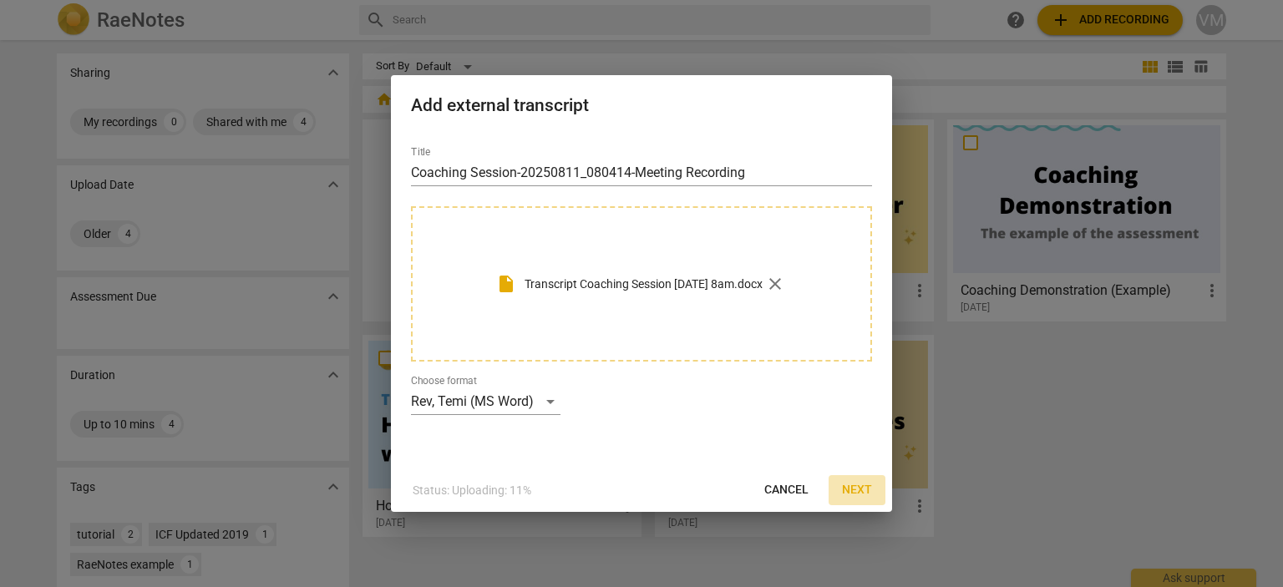
click at [863, 489] on span "Next" at bounding box center [857, 490] width 30 height 17
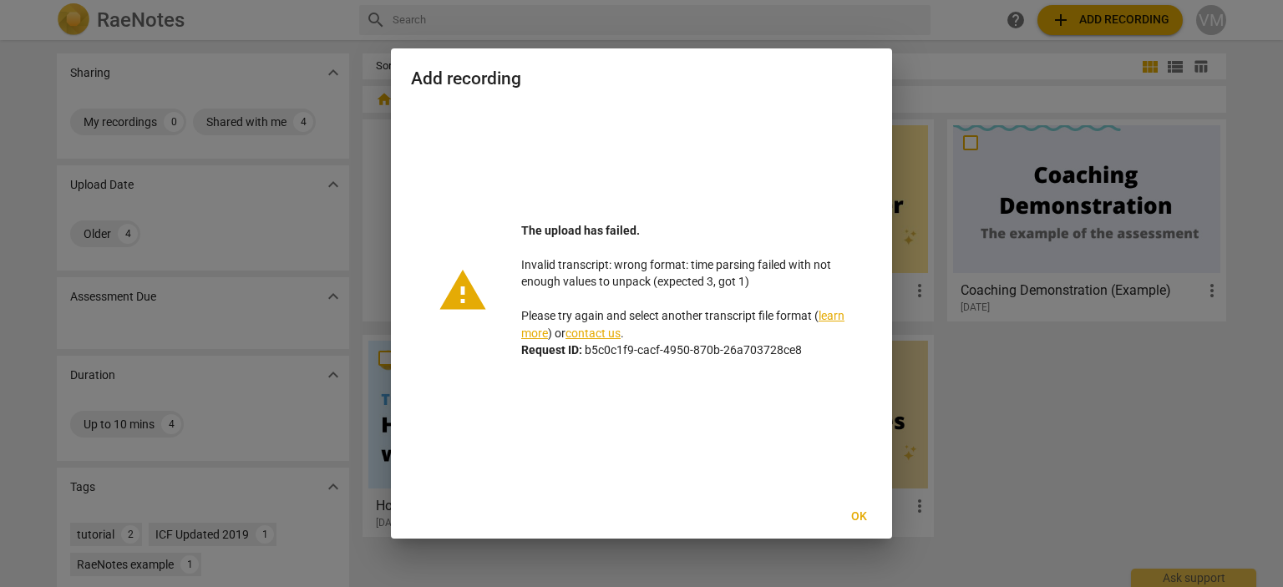
click at [854, 513] on span "Ok" at bounding box center [858, 517] width 27 height 17
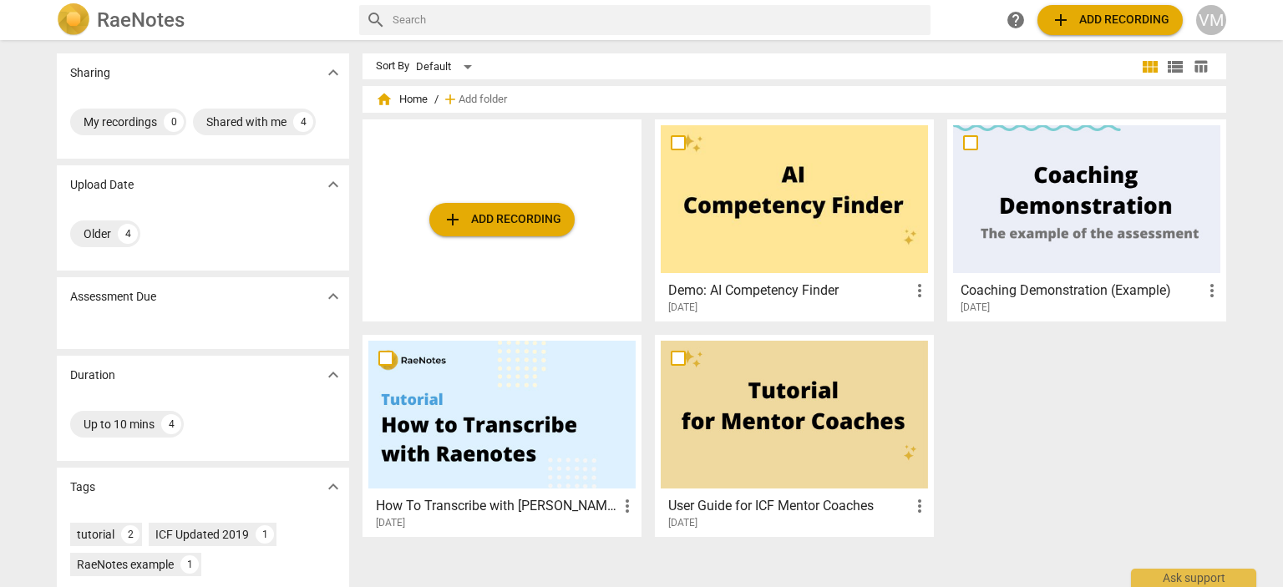
click at [1102, 18] on span "add Add recording" at bounding box center [1110, 20] width 119 height 20
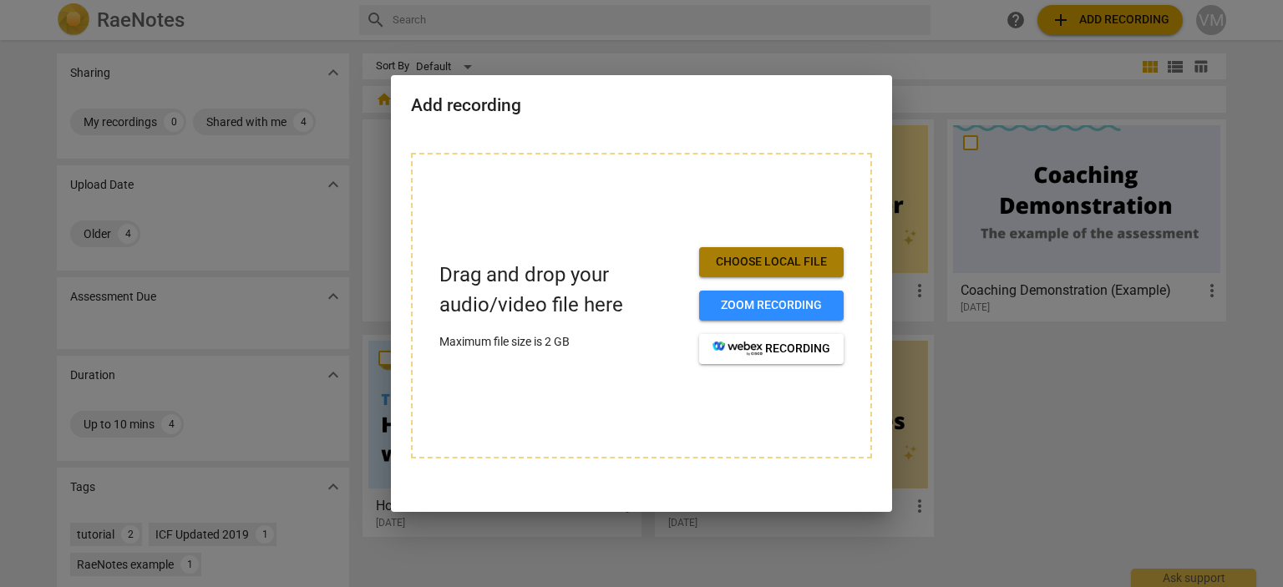
click at [757, 260] on span "Choose local file" at bounding box center [772, 262] width 118 height 17
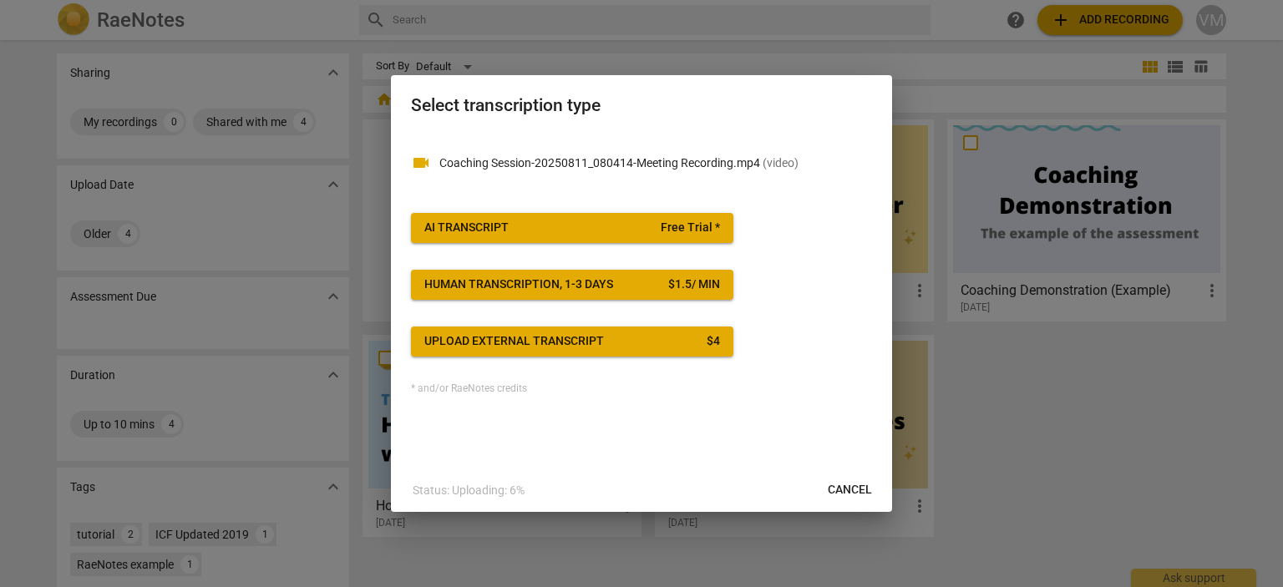
click at [705, 341] on span "Upload external transcript $ 4" at bounding box center [572, 341] width 296 height 17
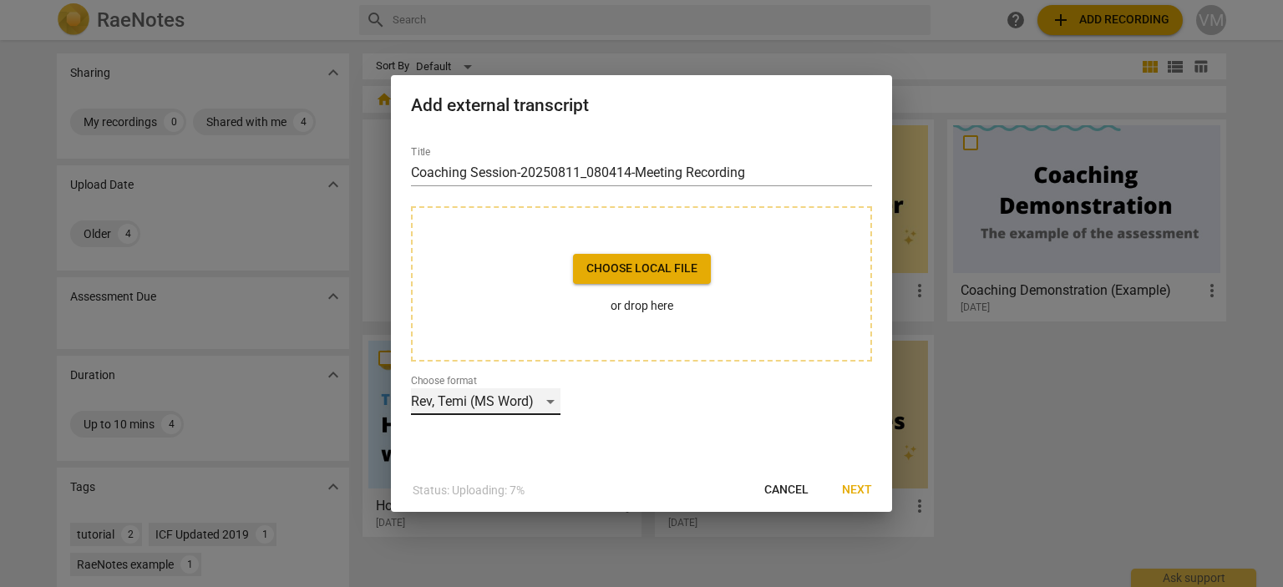
click at [549, 404] on div "Rev, Temi (MS Word)" at bounding box center [486, 401] width 150 height 27
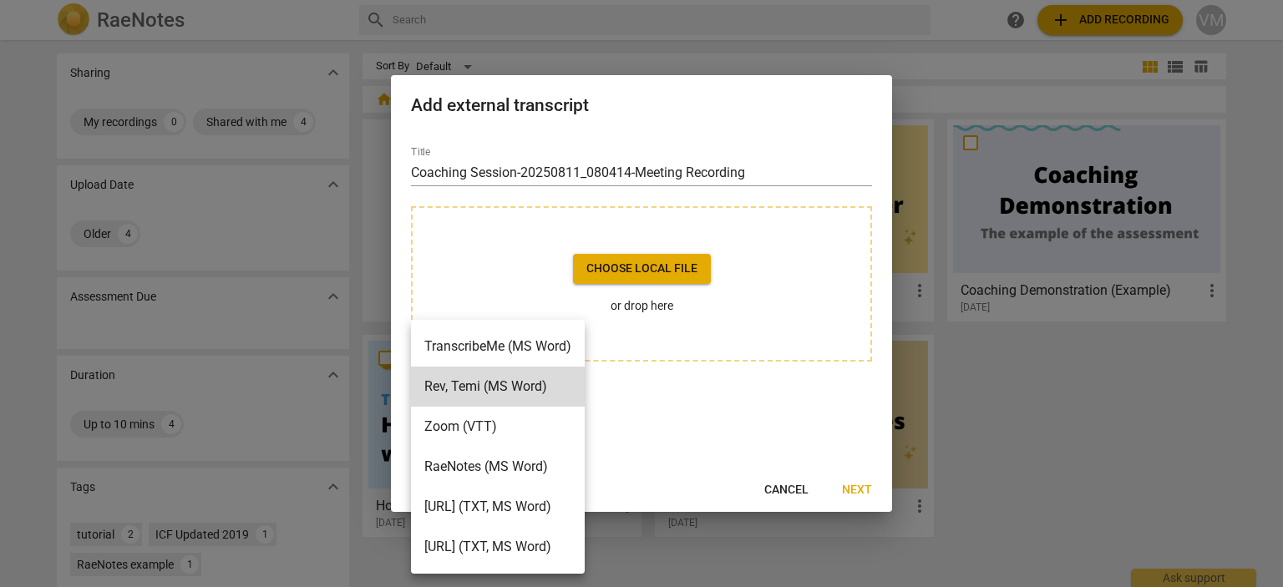
click at [699, 439] on div at bounding box center [641, 293] width 1283 height 587
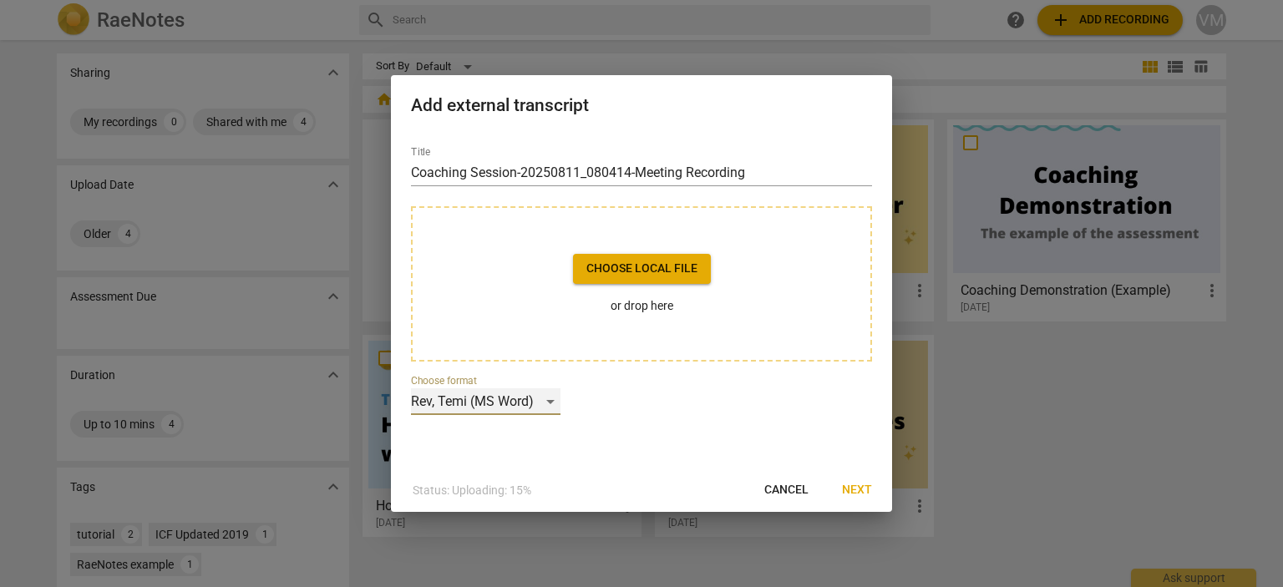
click at [551, 399] on div "Rev, Temi (MS Word)" at bounding box center [486, 401] width 150 height 27
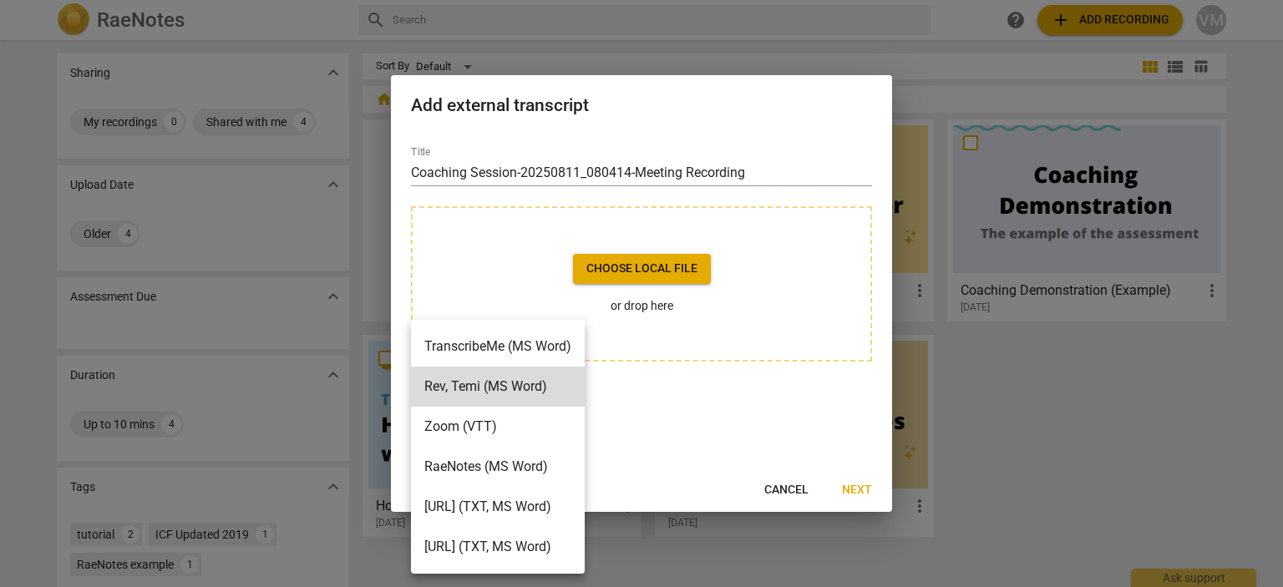
click at [659, 417] on div at bounding box center [641, 293] width 1283 height 587
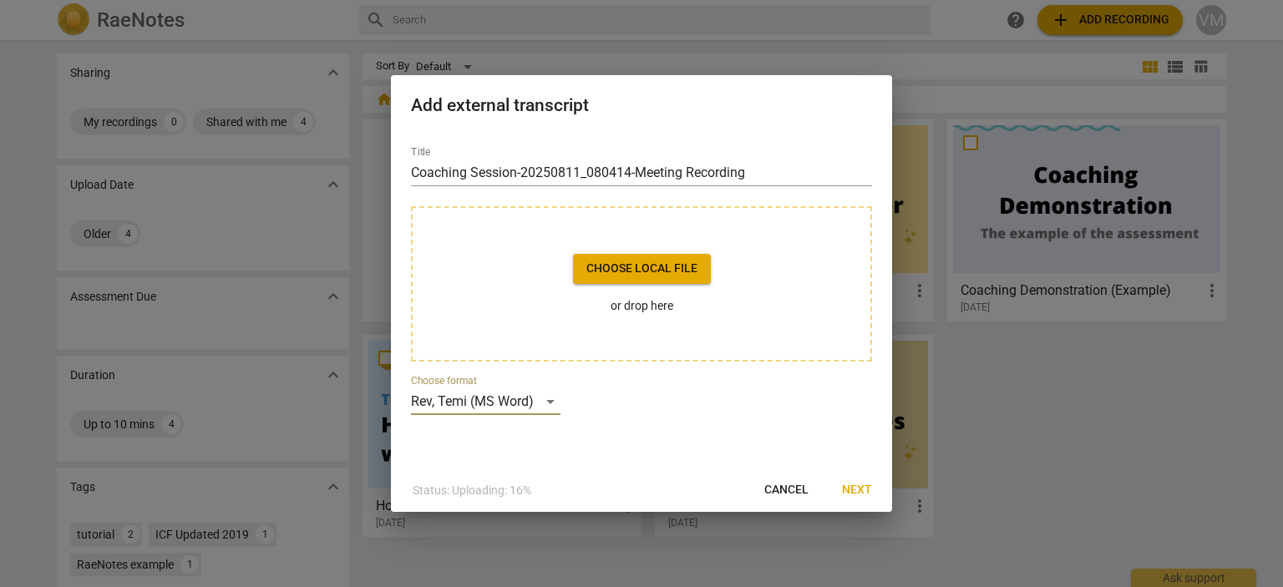
click at [639, 256] on button "Choose local file" at bounding box center [642, 269] width 138 height 30
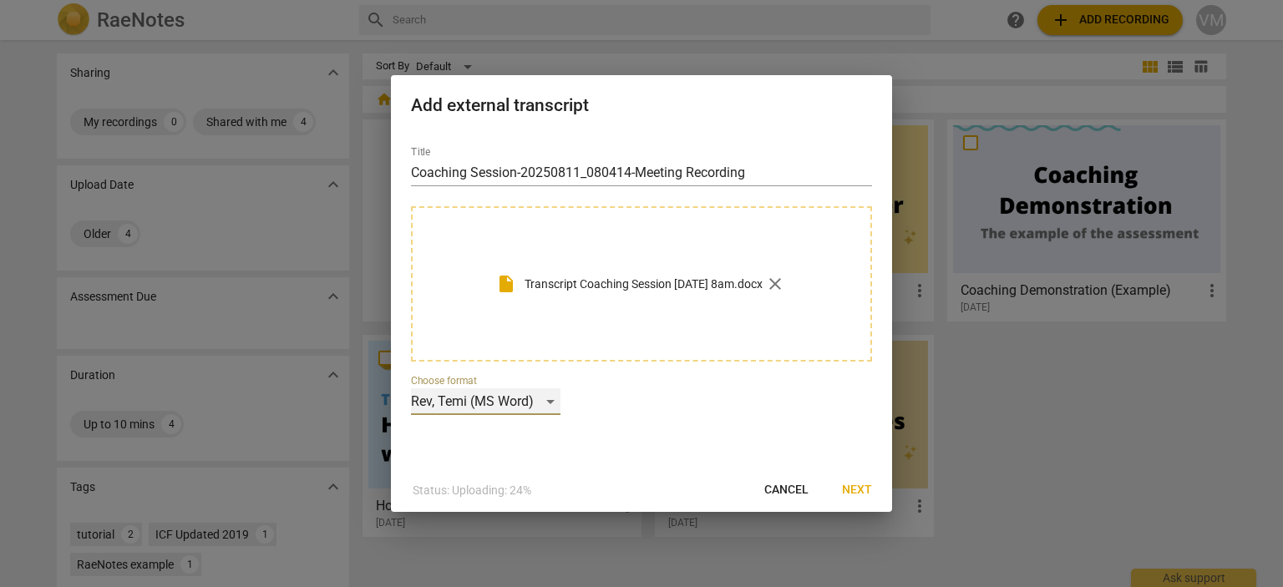
click at [547, 399] on div "Rev, Temi (MS Word)" at bounding box center [486, 401] width 150 height 27
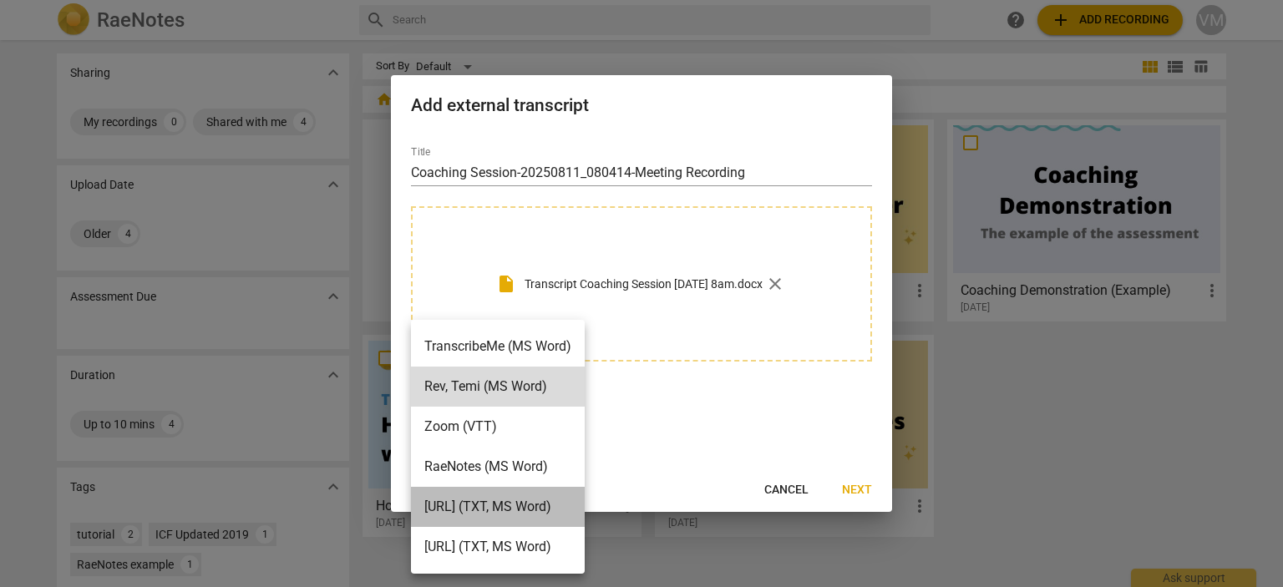
click at [530, 510] on li "[URL] (TXT, MS Word)" at bounding box center [498, 507] width 174 height 40
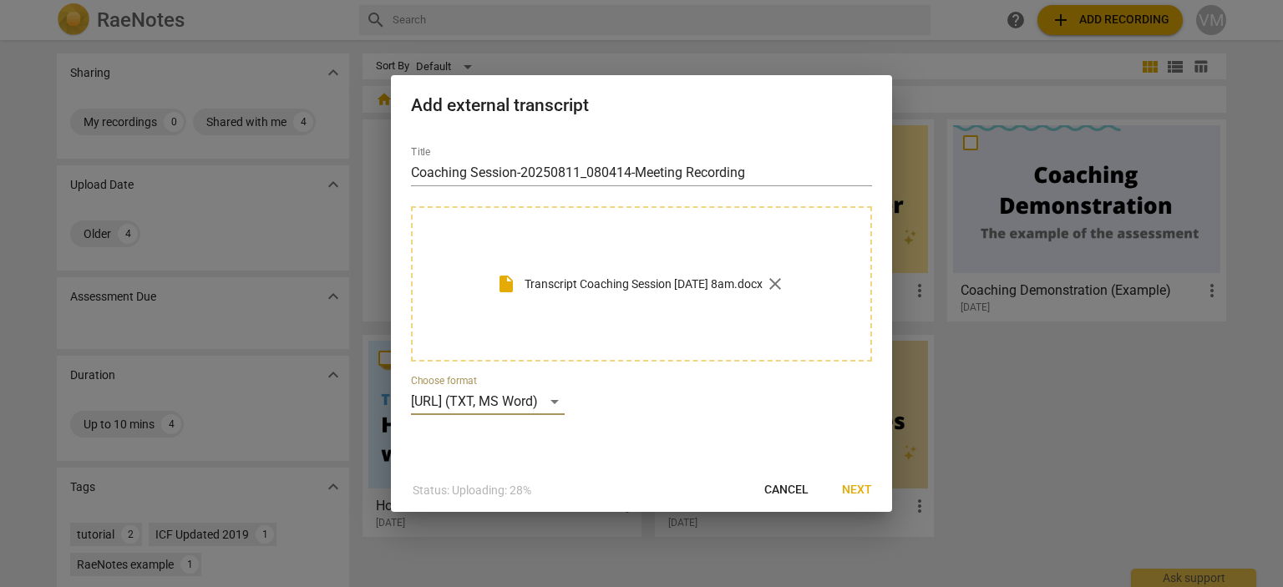
click at [852, 494] on span "Next" at bounding box center [857, 490] width 30 height 17
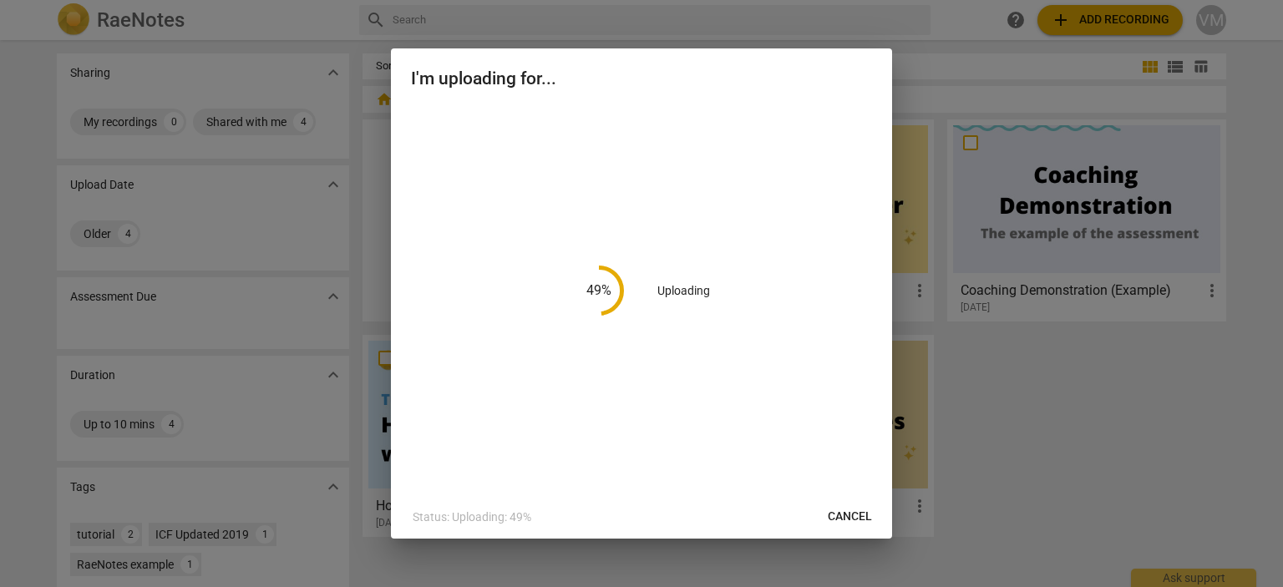
click at [859, 513] on span "Cancel" at bounding box center [850, 517] width 44 height 17
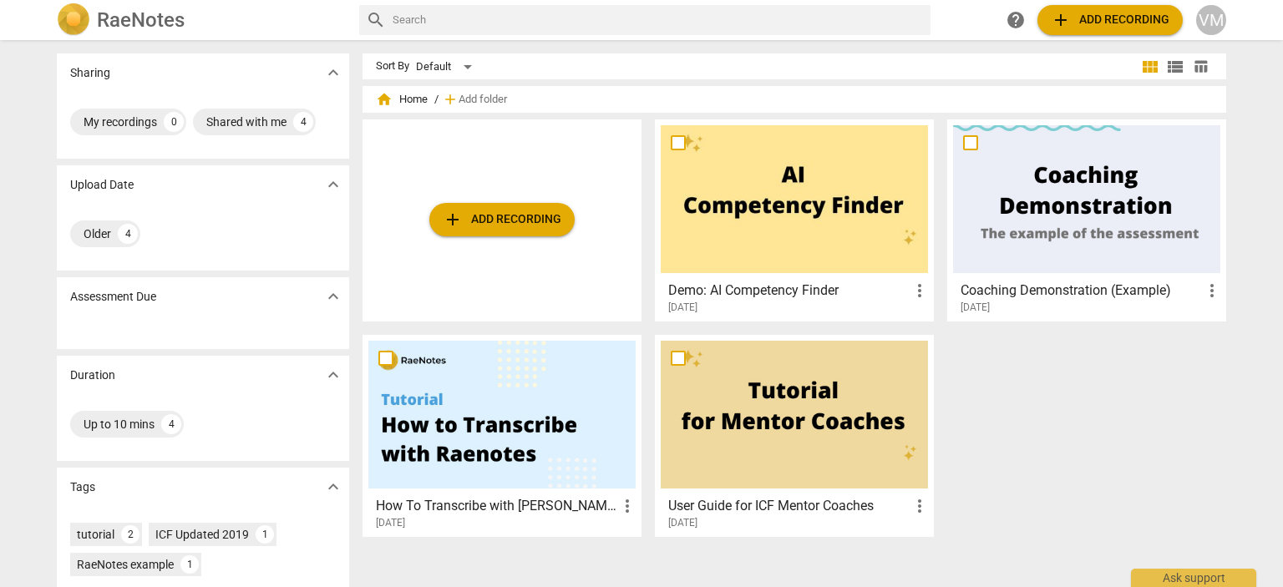
click at [1089, 22] on span "add Add recording" at bounding box center [1110, 20] width 119 height 20
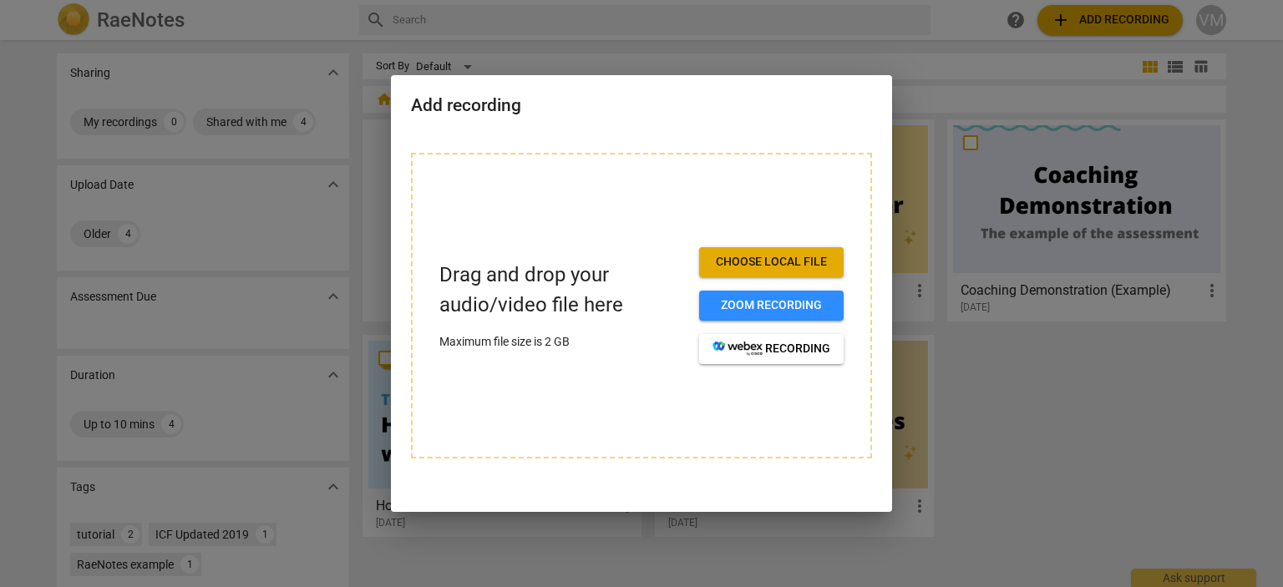
click at [759, 261] on span "Choose local file" at bounding box center [772, 262] width 118 height 17
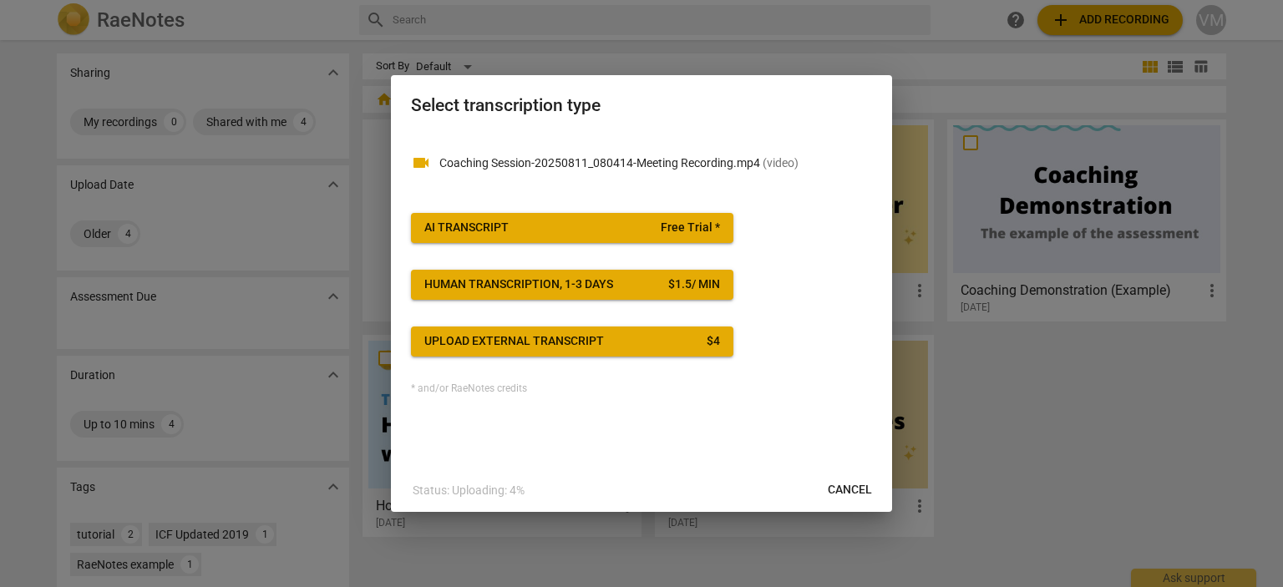
click at [530, 345] on div "Upload external transcript" at bounding box center [514, 341] width 180 height 17
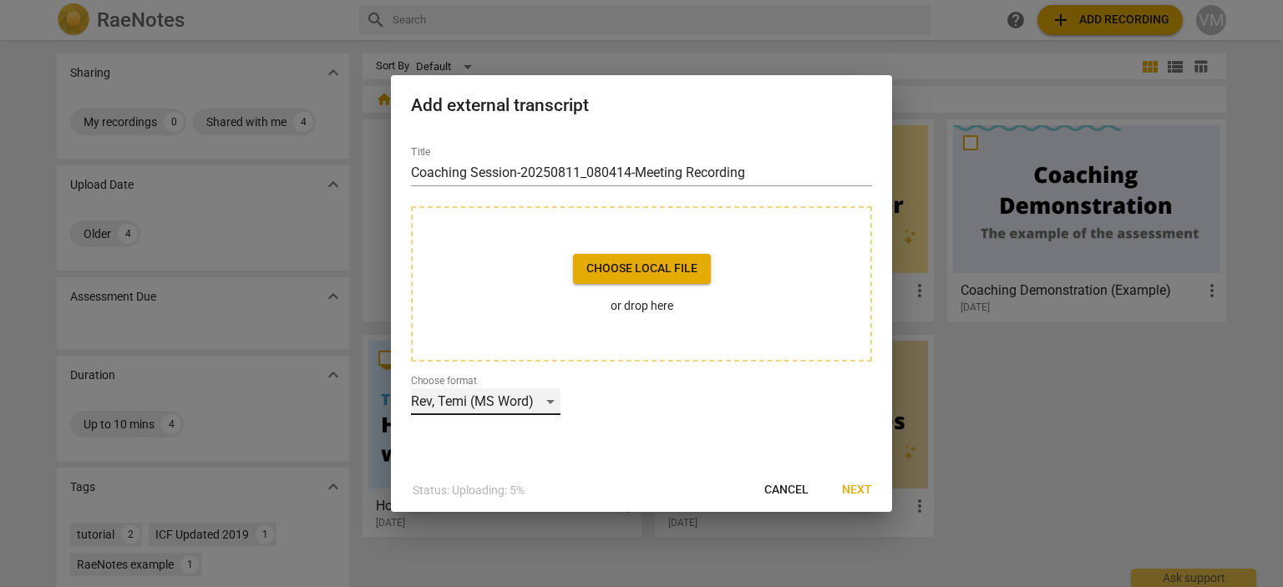
click at [551, 399] on div "Rev, Temi (MS Word)" at bounding box center [486, 401] width 150 height 27
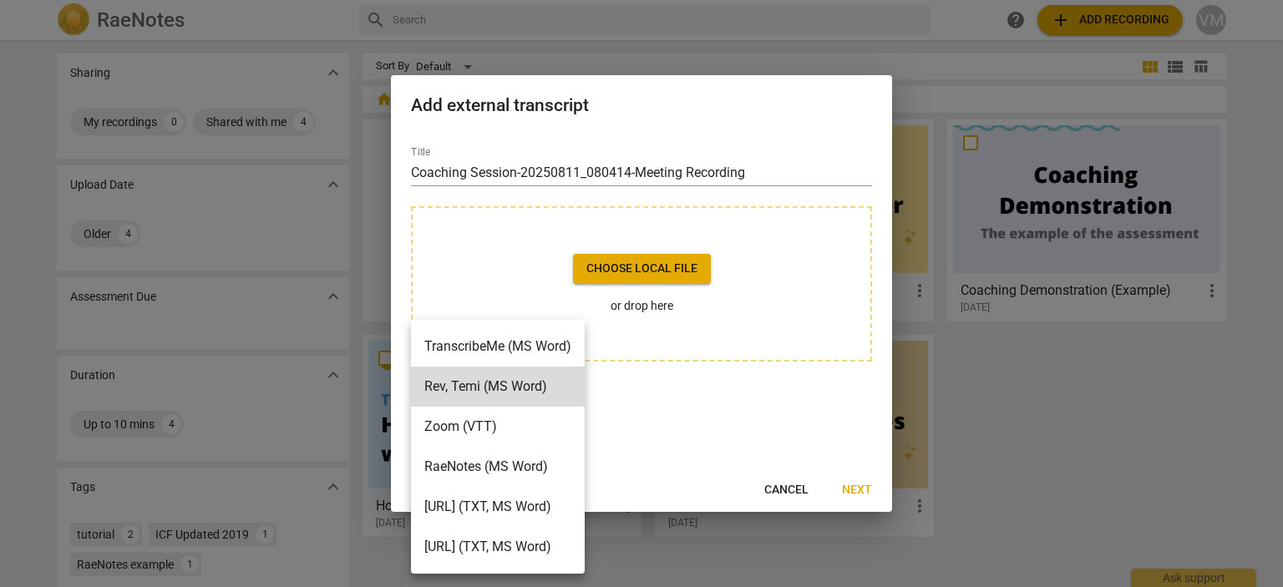
click at [543, 511] on li "[URL] (TXT, MS Word)" at bounding box center [498, 507] width 174 height 40
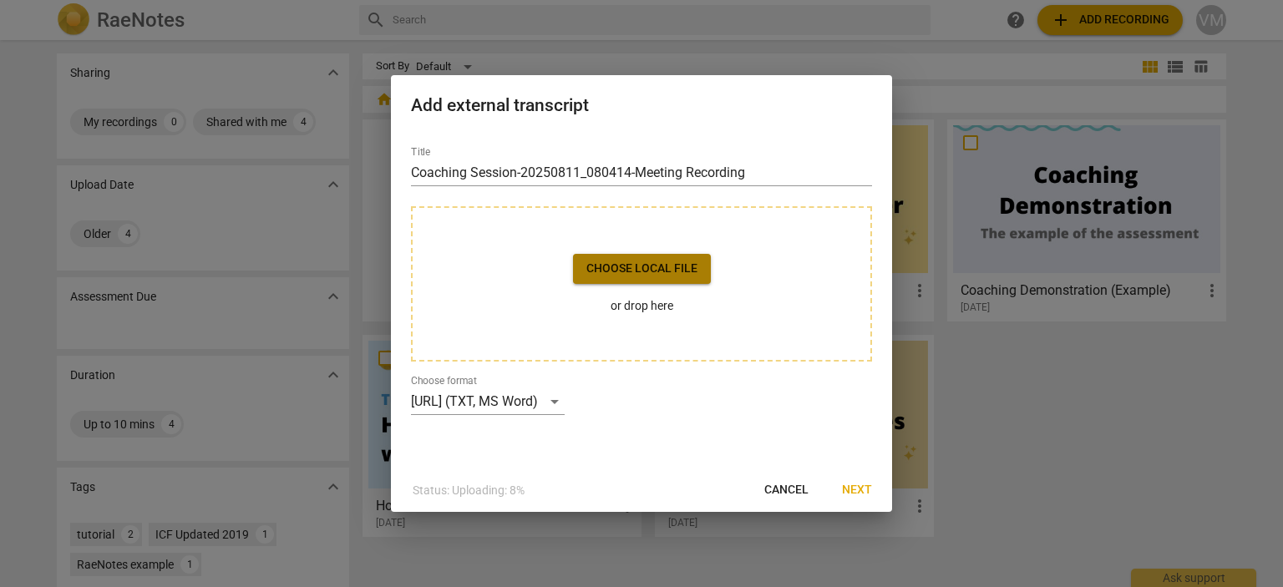
click at [620, 274] on span "Choose local file" at bounding box center [641, 269] width 111 height 17
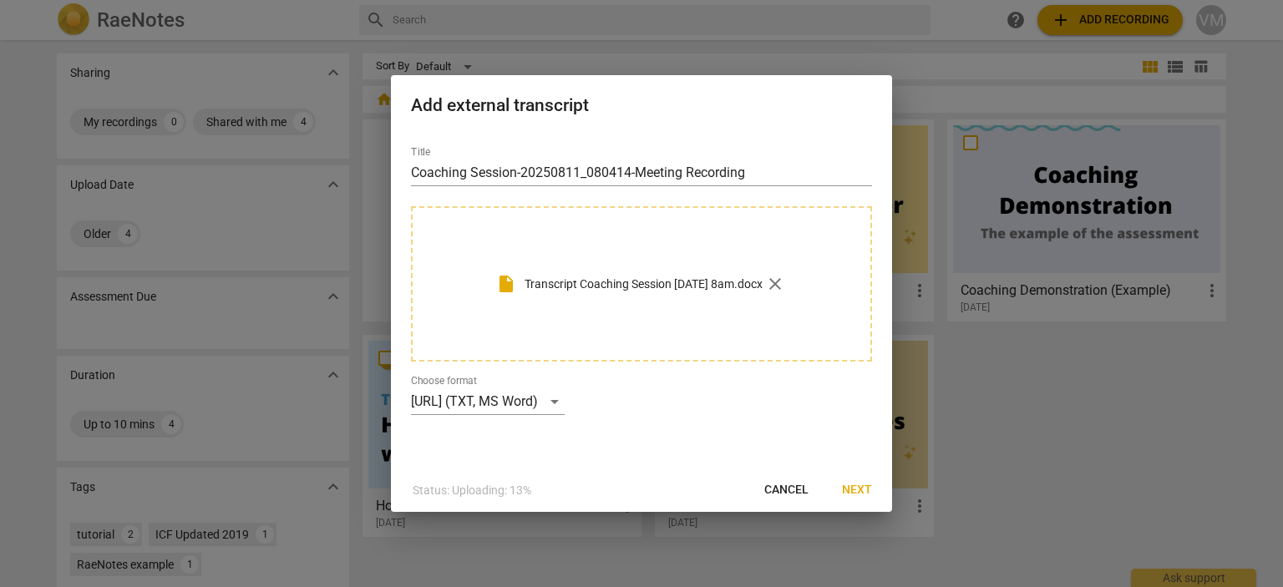
click at [866, 490] on span "Next" at bounding box center [857, 490] width 30 height 17
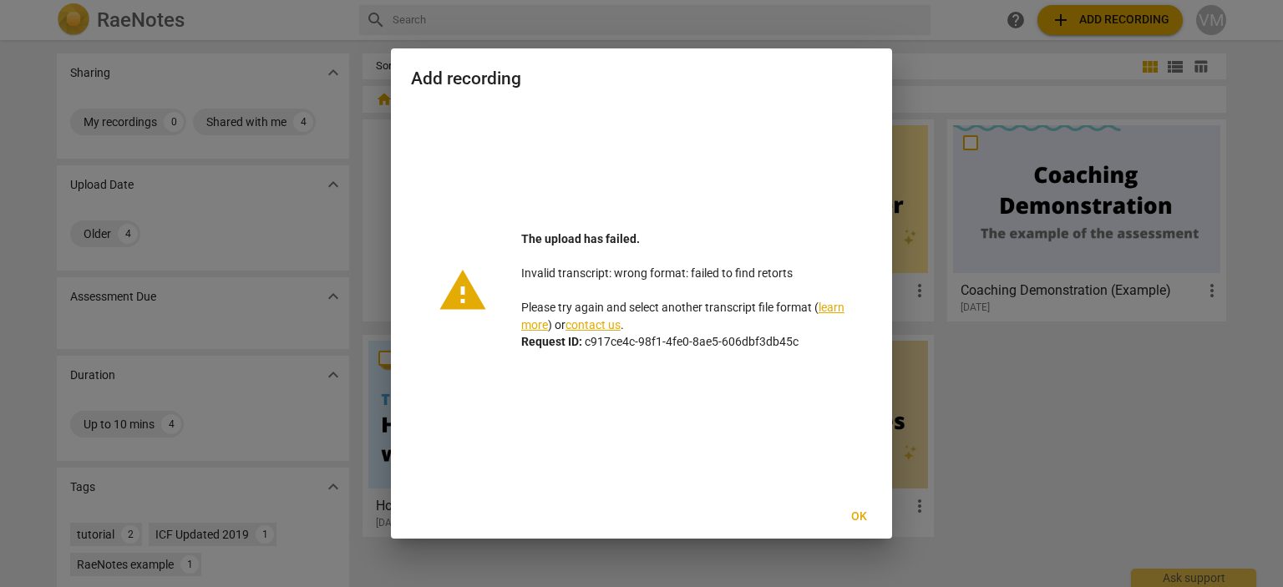
click at [858, 515] on span "Ok" at bounding box center [858, 517] width 27 height 17
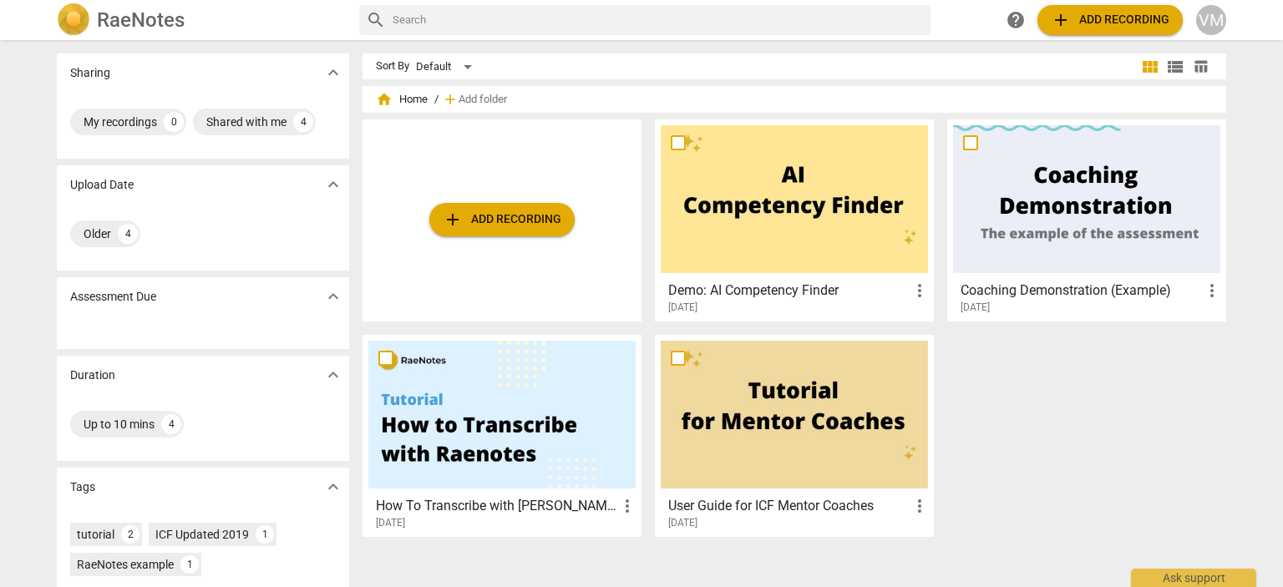
click at [1119, 29] on span "add Add recording" at bounding box center [1110, 20] width 119 height 20
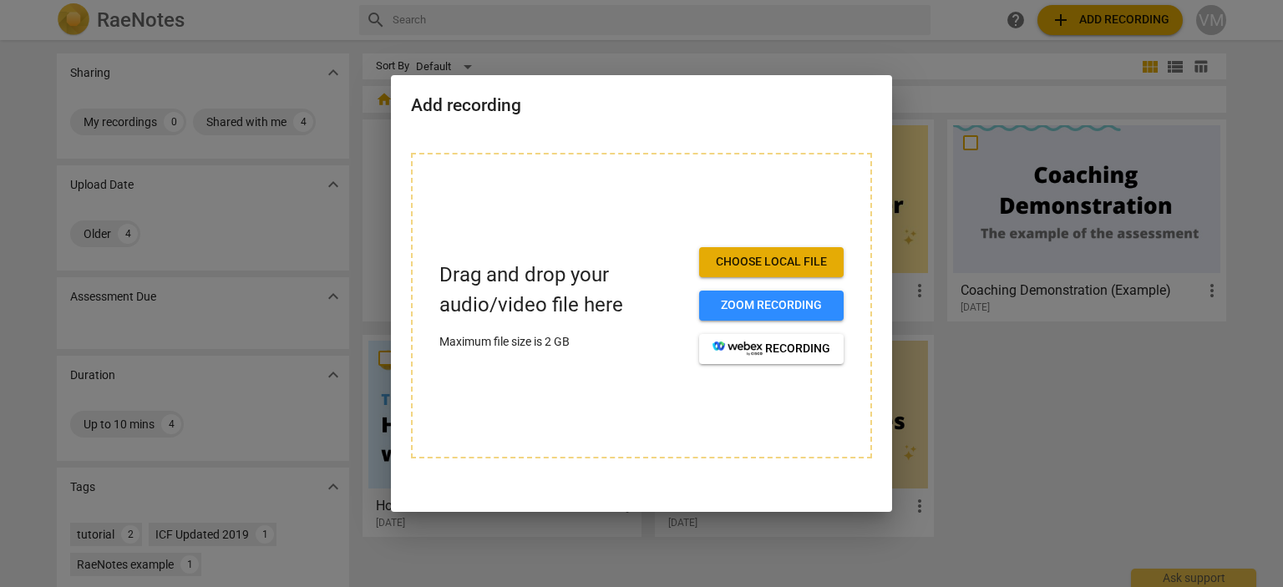
click at [759, 254] on button "Choose local file" at bounding box center [771, 262] width 145 height 30
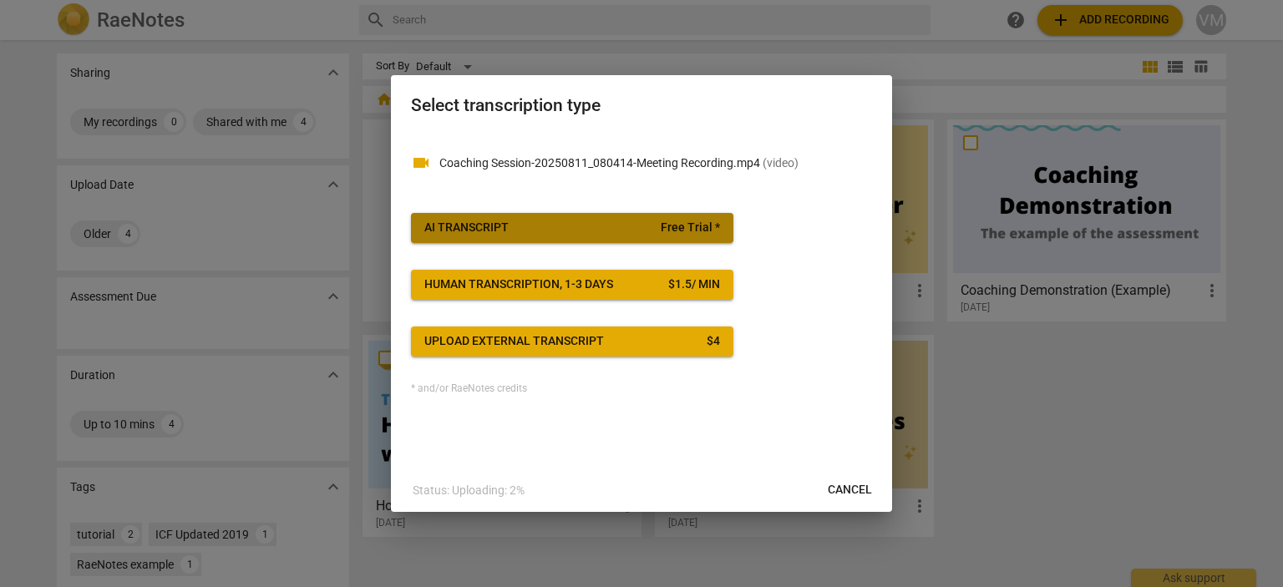
click at [674, 224] on span "Free Trial *" at bounding box center [690, 228] width 59 height 17
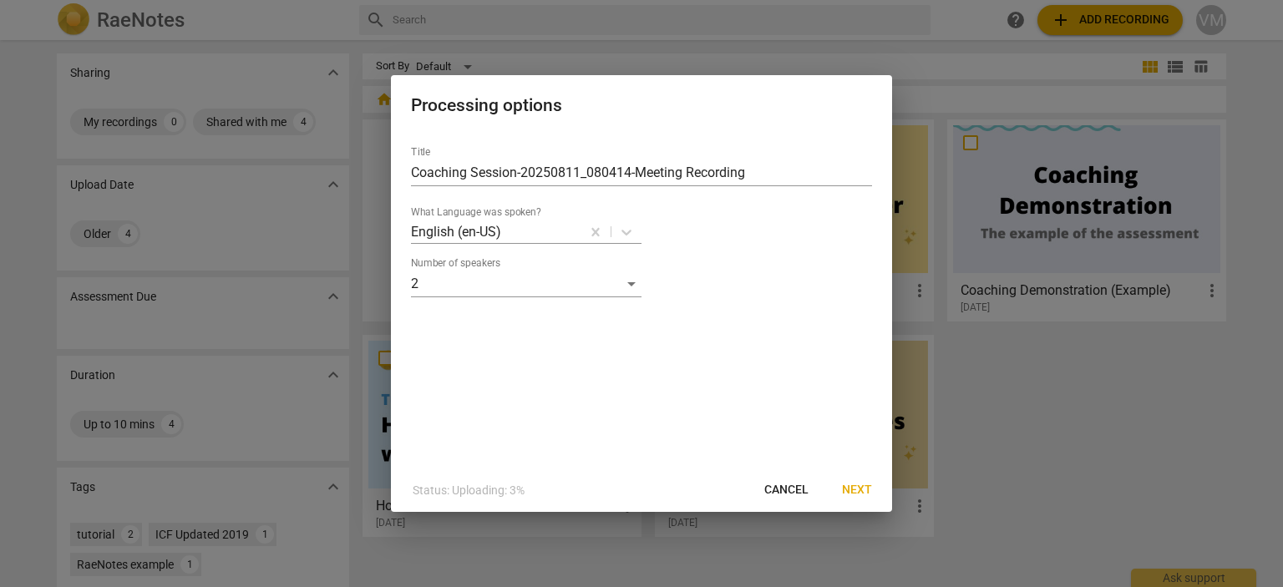
click at [858, 490] on span "Next" at bounding box center [857, 490] width 30 height 17
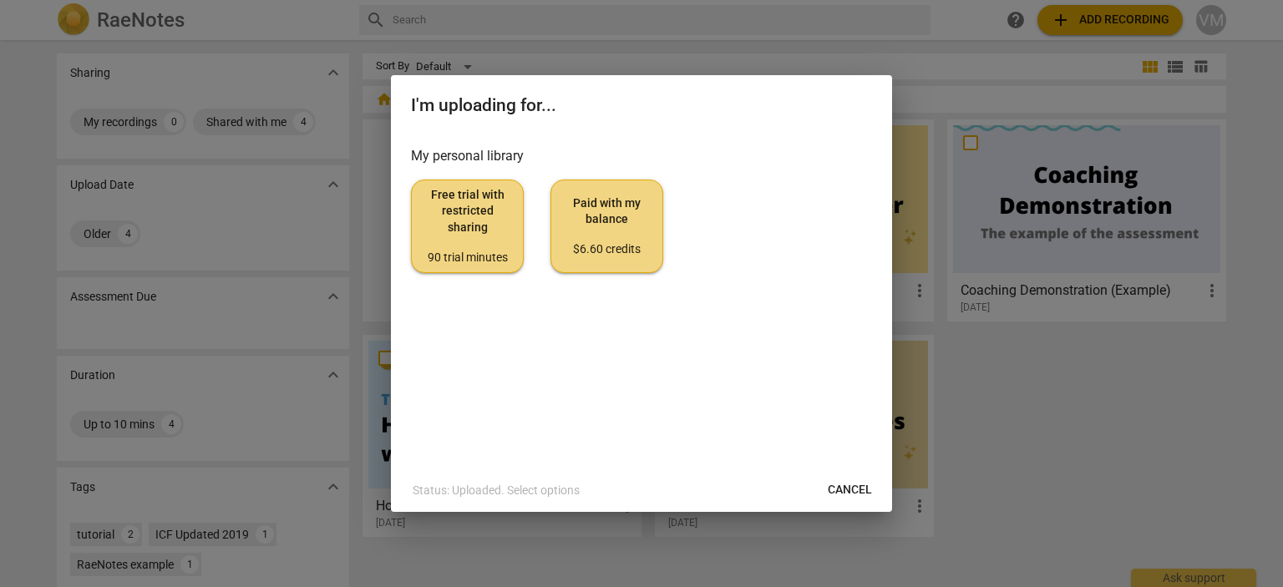
click at [476, 221] on span "Free trial with restricted sharing 90 trial minutes" at bounding box center [467, 226] width 84 height 79
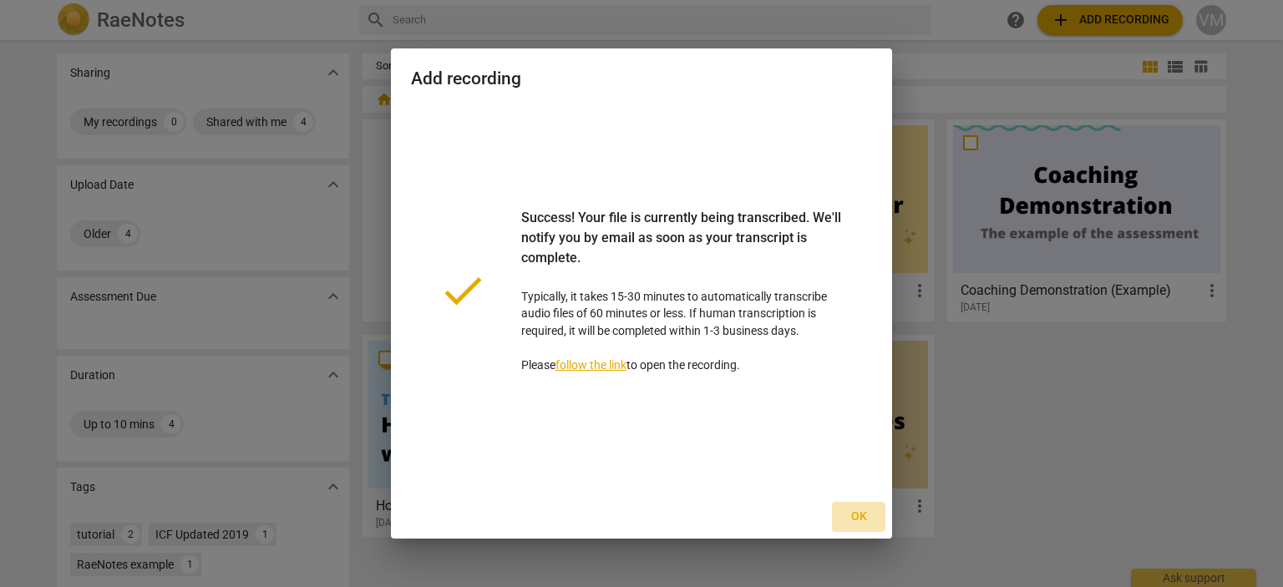
click at [862, 519] on span "Ok" at bounding box center [858, 517] width 27 height 17
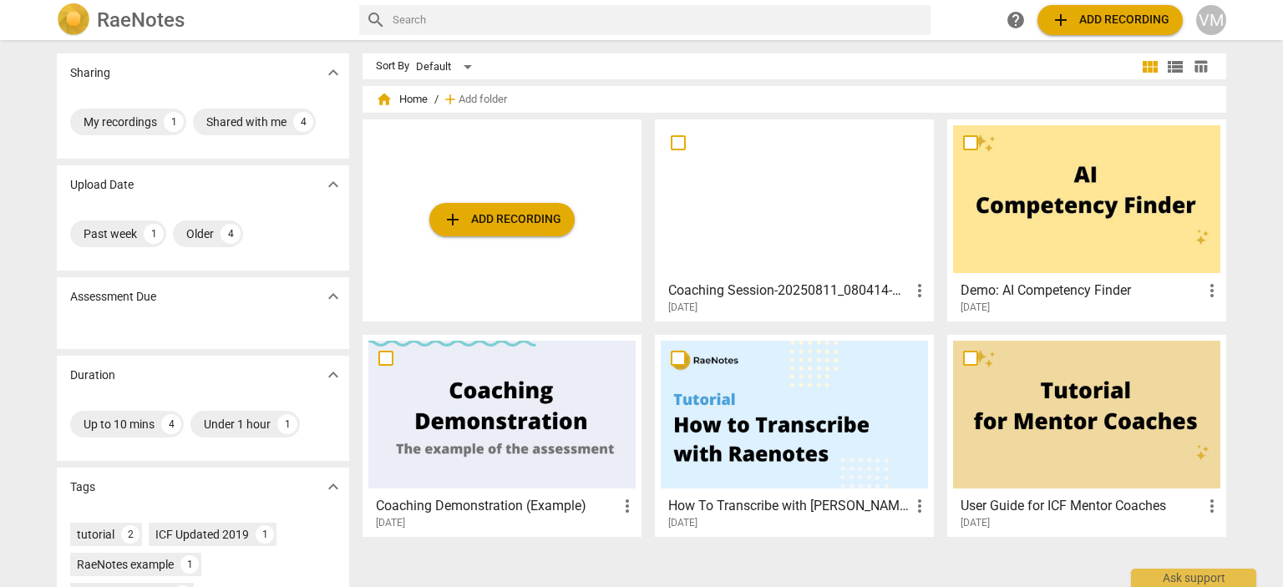
click at [916, 292] on span "more_vert" at bounding box center [920, 291] width 20 height 20
click at [617, 566] on div at bounding box center [641, 293] width 1283 height 587
